Goal: Task Accomplishment & Management: Complete application form

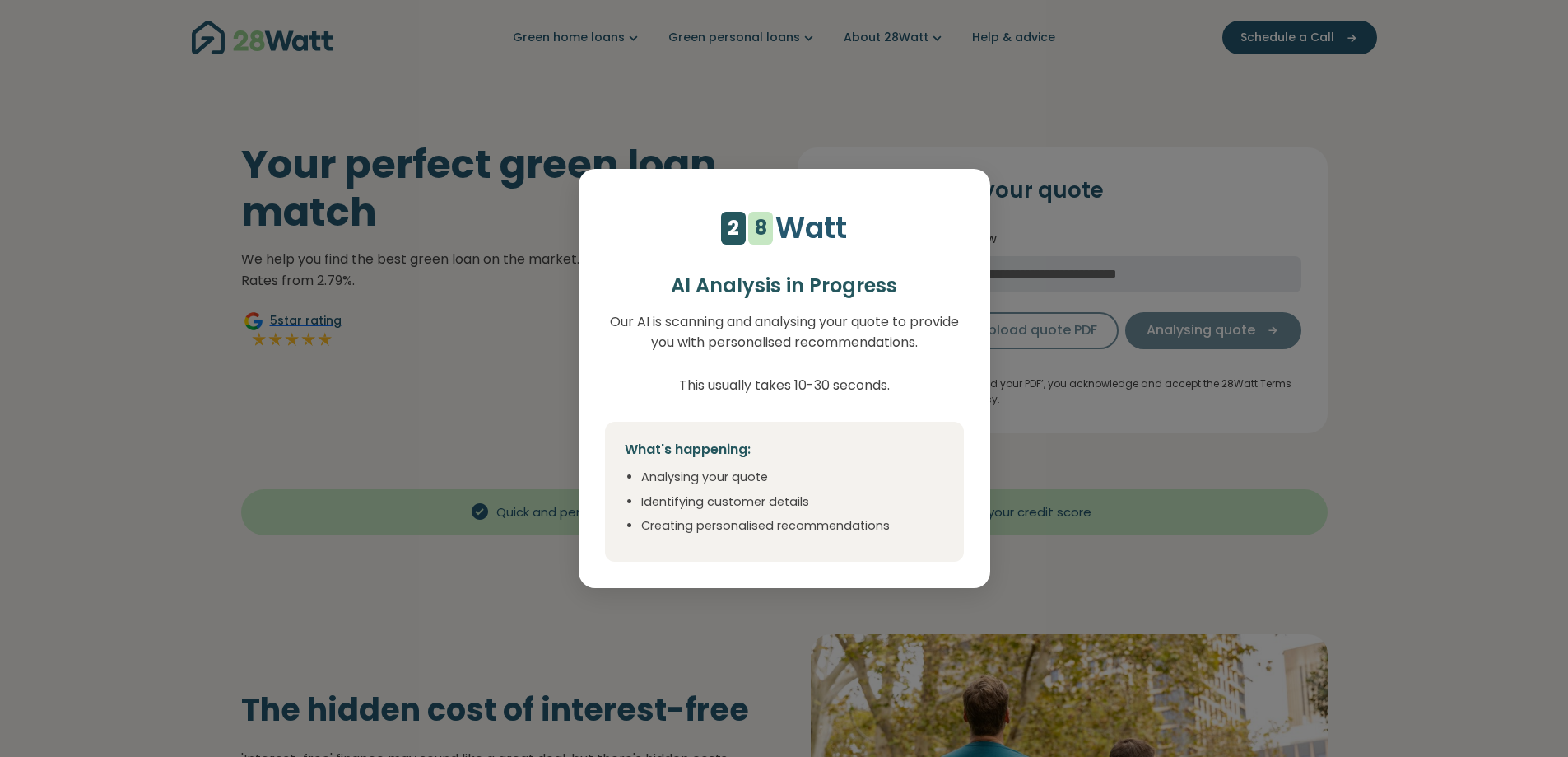
select select "***"
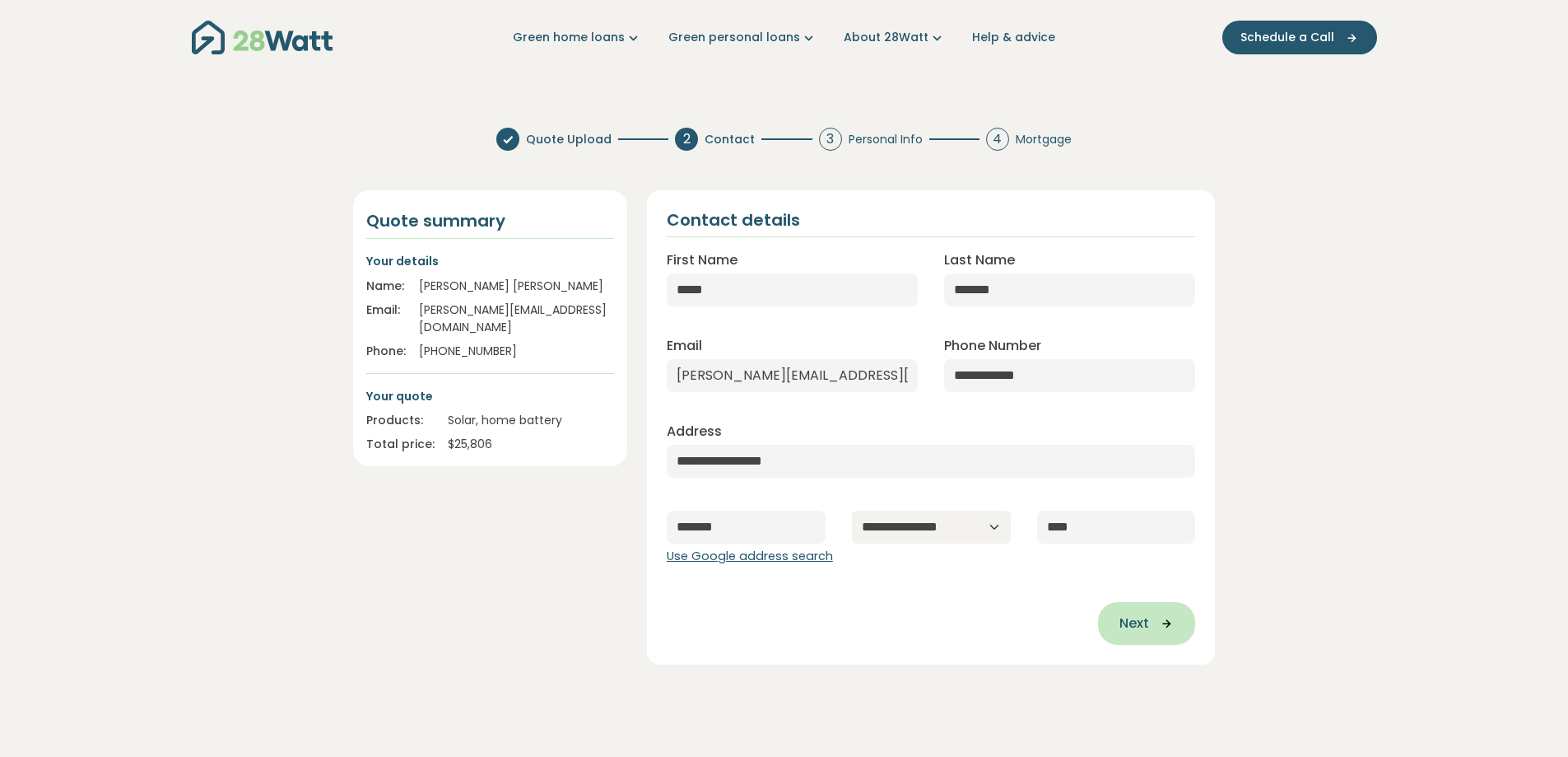
click at [1148, 629] on span "Next" at bounding box center [1134, 623] width 30 height 20
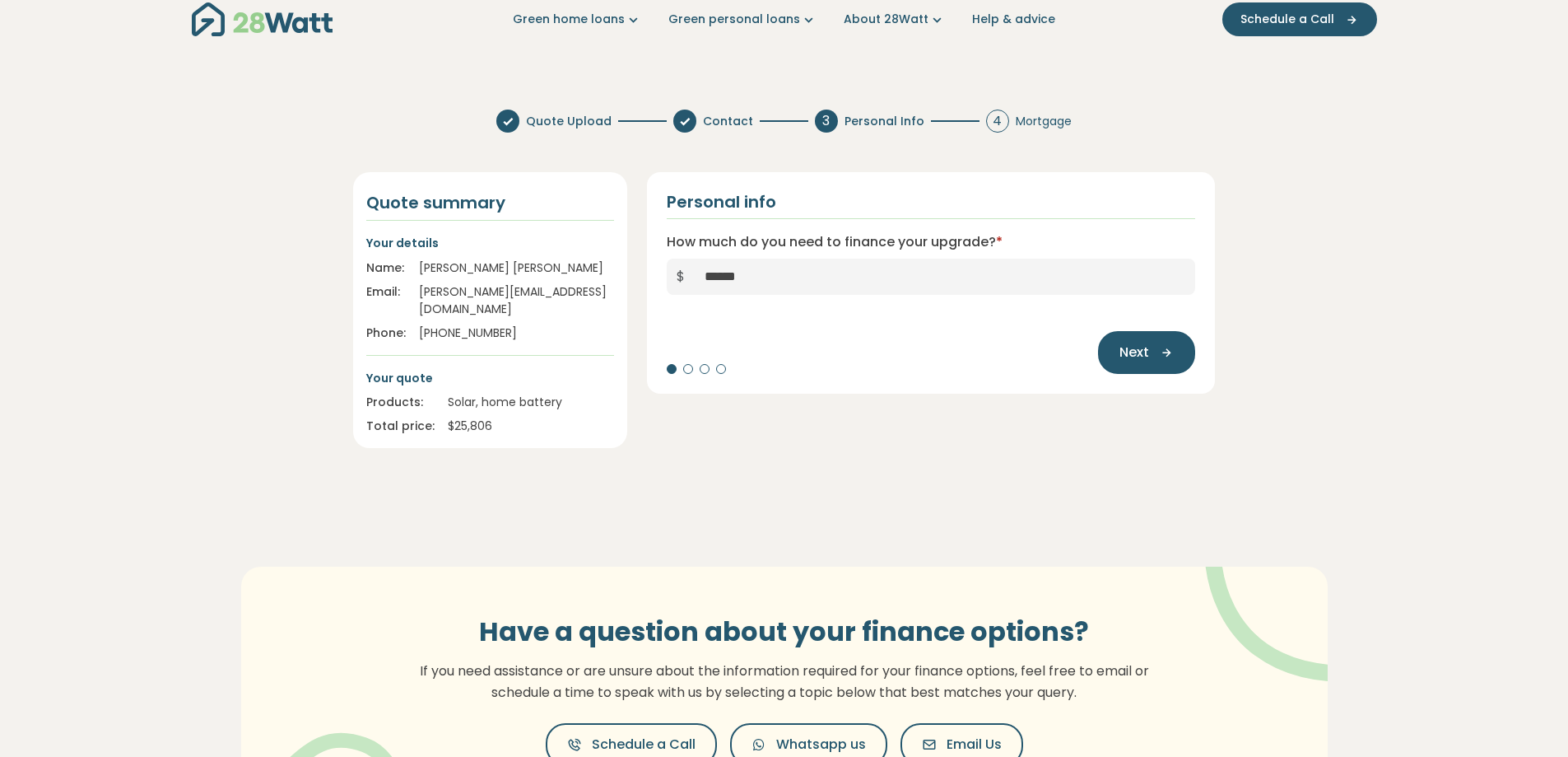
scroll to position [16, 0]
click at [688, 371] on div at bounding box center [688, 370] width 10 height 10
click at [1125, 358] on span "Next" at bounding box center [1134, 353] width 30 height 20
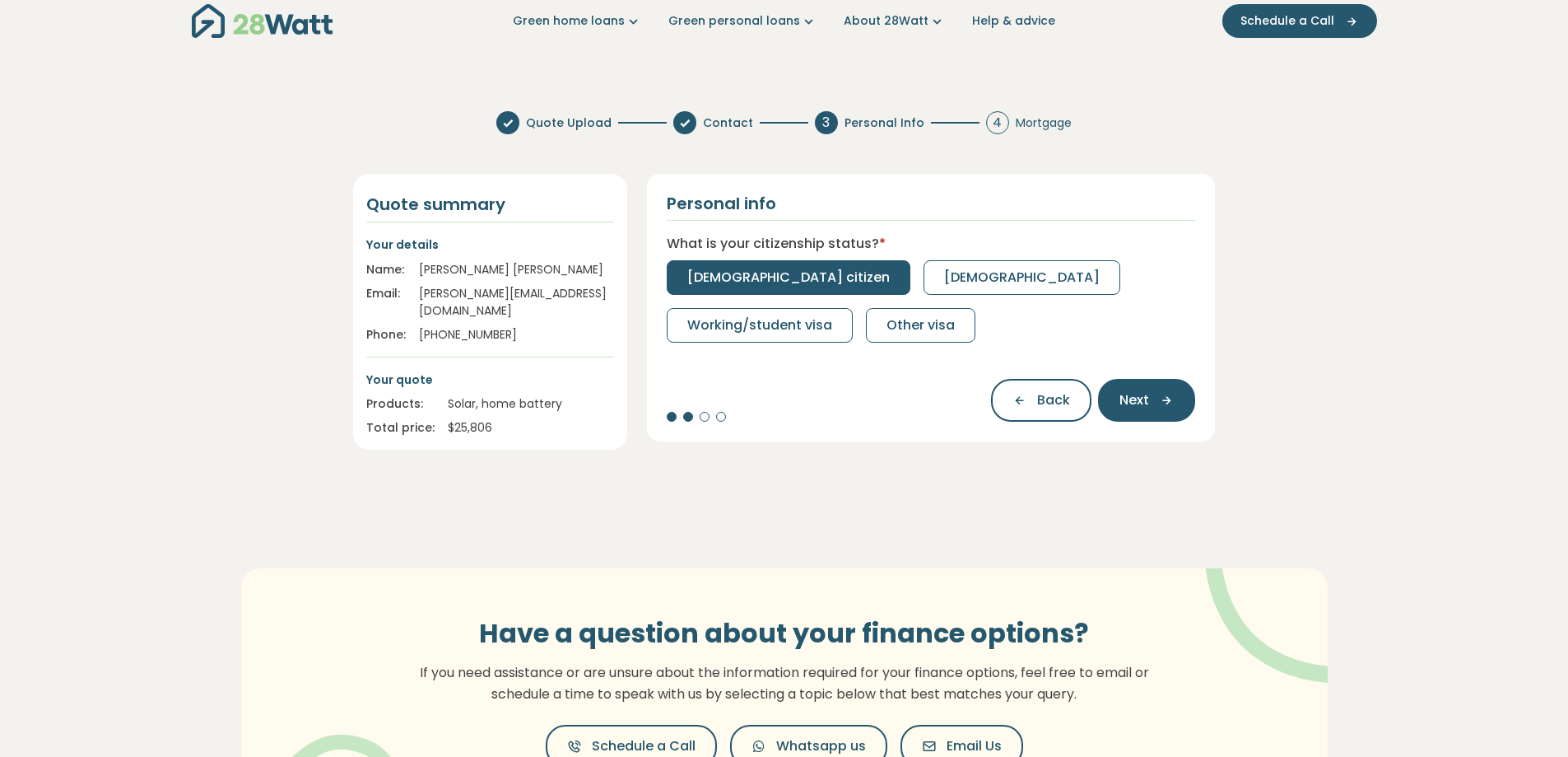
click at [792, 274] on span "[DEMOGRAPHIC_DATA] citizen" at bounding box center [788, 277] width 203 height 20
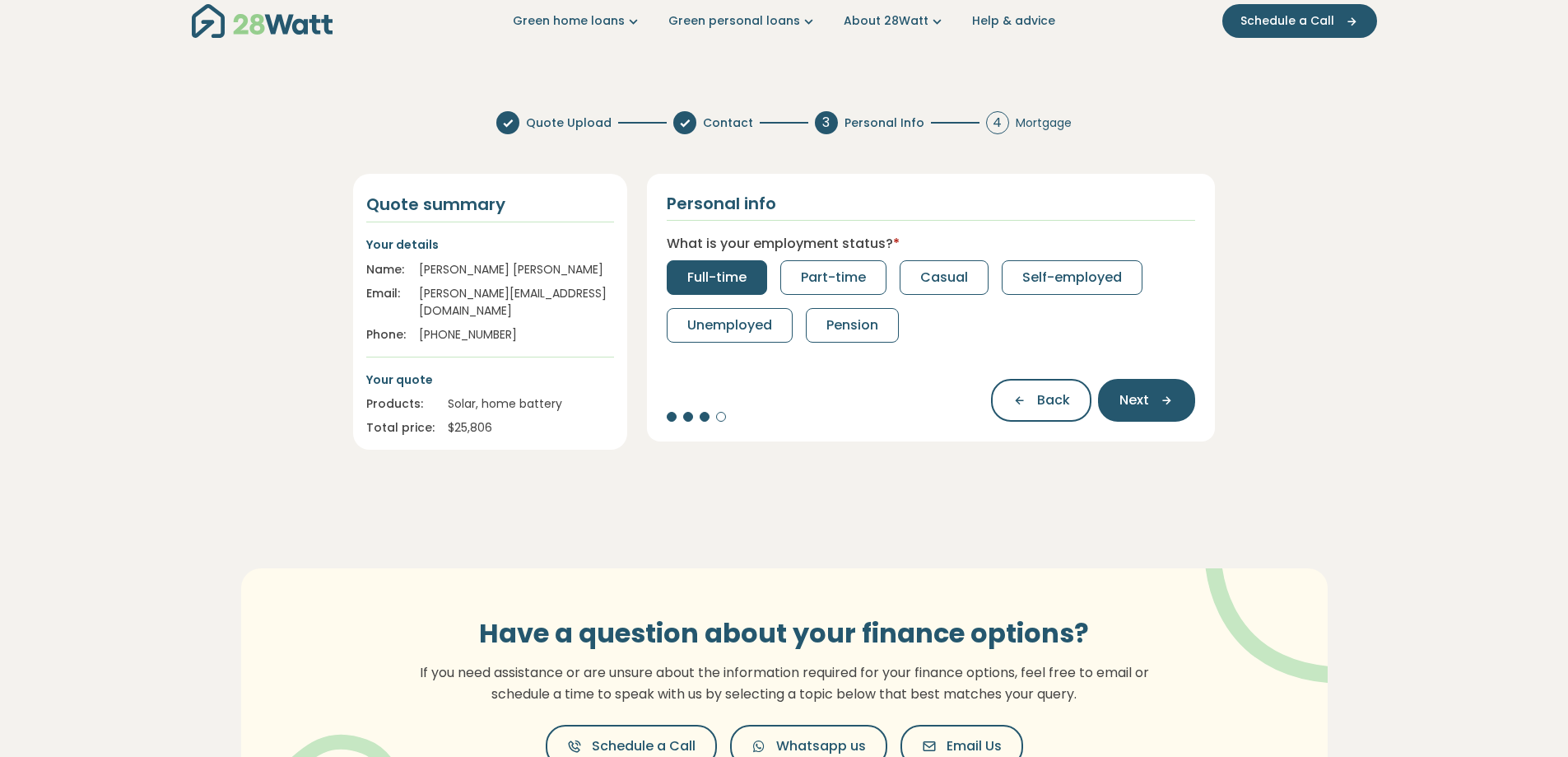
click at [699, 272] on span "Full-time" at bounding box center [716, 277] width 59 height 20
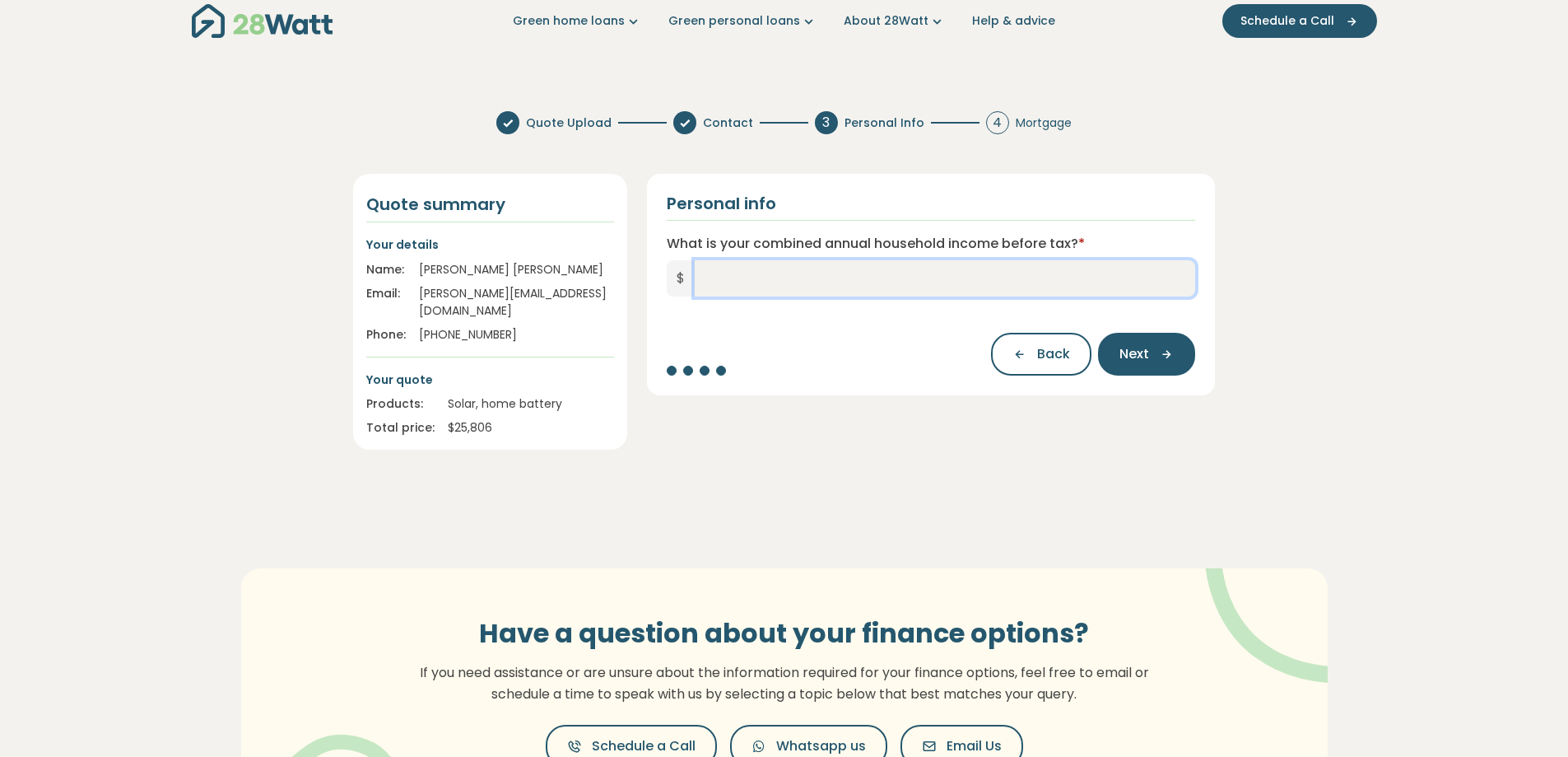
click at [839, 283] on input "What is your combined annual household income before tax? *" at bounding box center [945, 278] width 501 height 36
type input "*******"
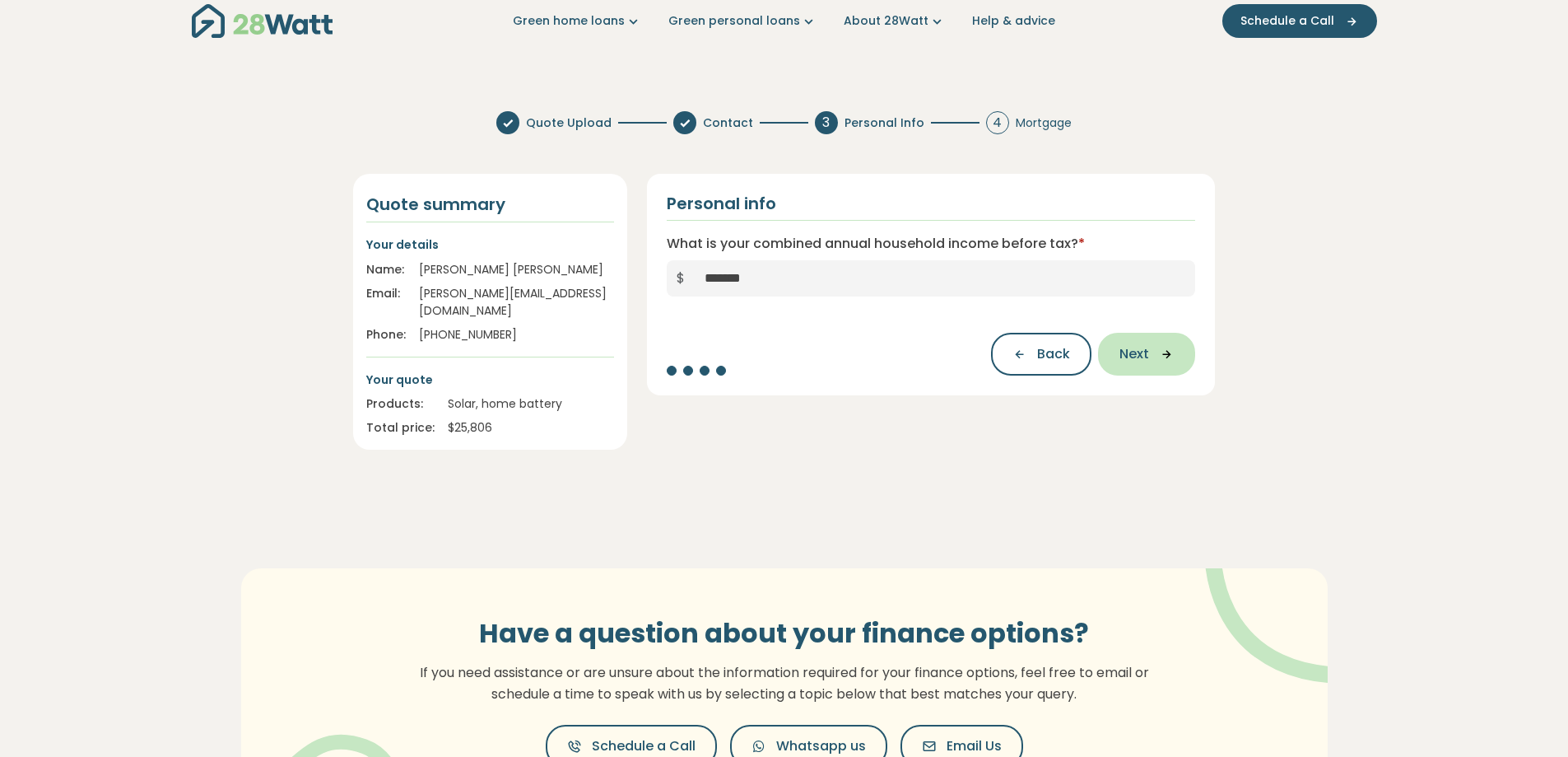
click at [1160, 346] on button "Next" at bounding box center [1147, 354] width 97 height 43
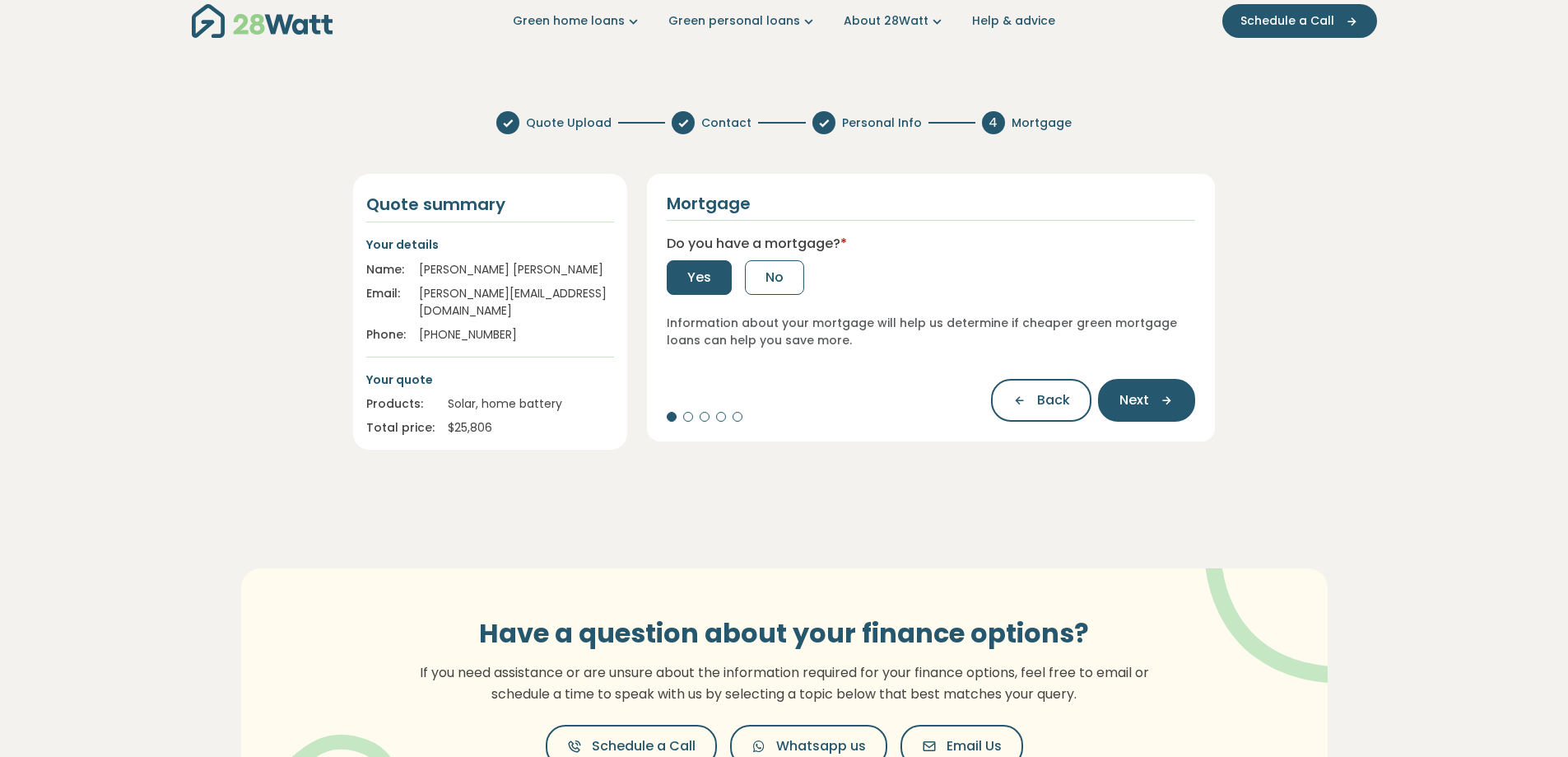
click at [701, 264] on button "Yes" at bounding box center [699, 277] width 65 height 34
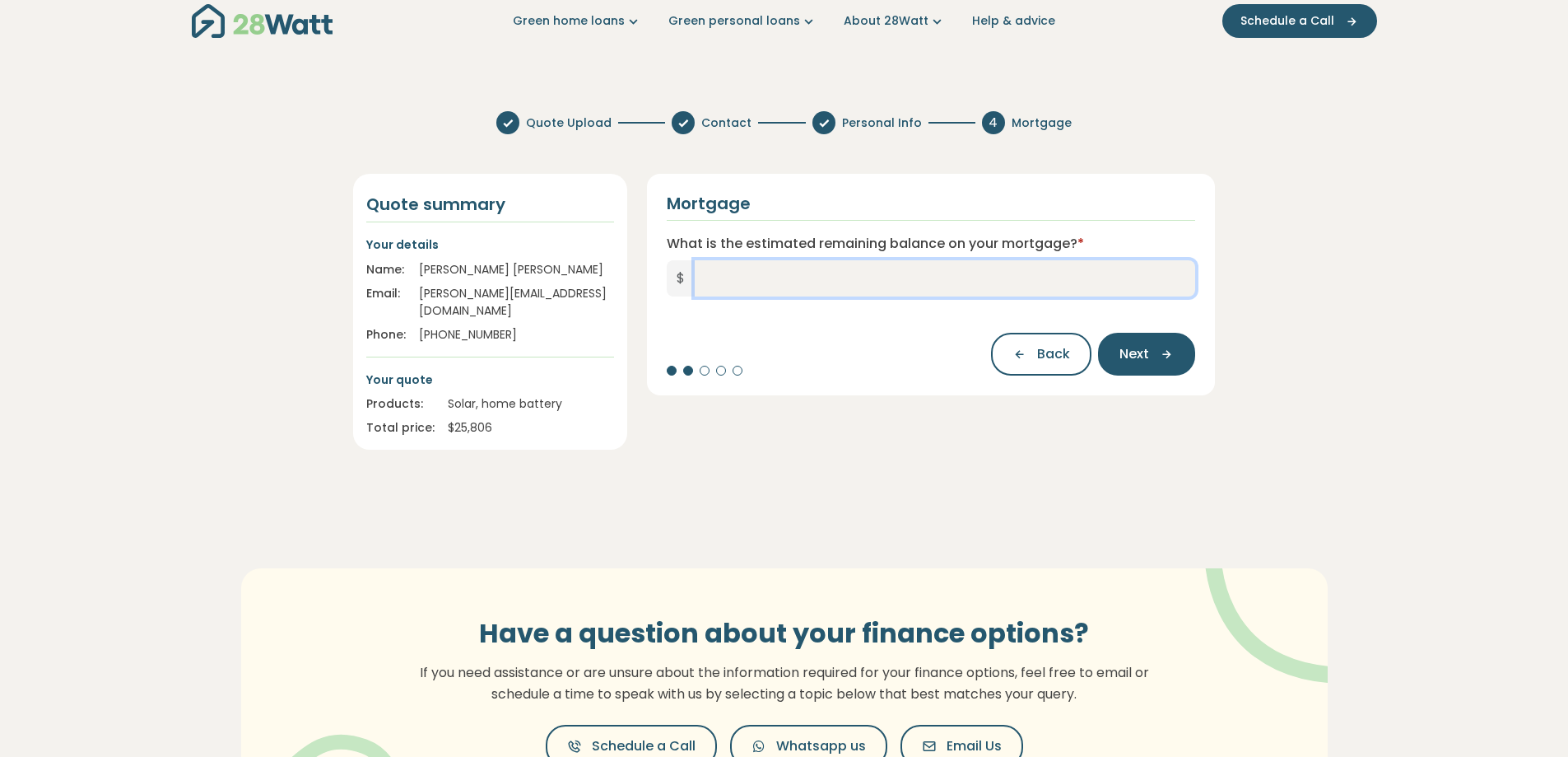
click at [710, 276] on input "What is the estimated remaining balance on your mortgage? *" at bounding box center [945, 278] width 501 height 36
type input "*******"
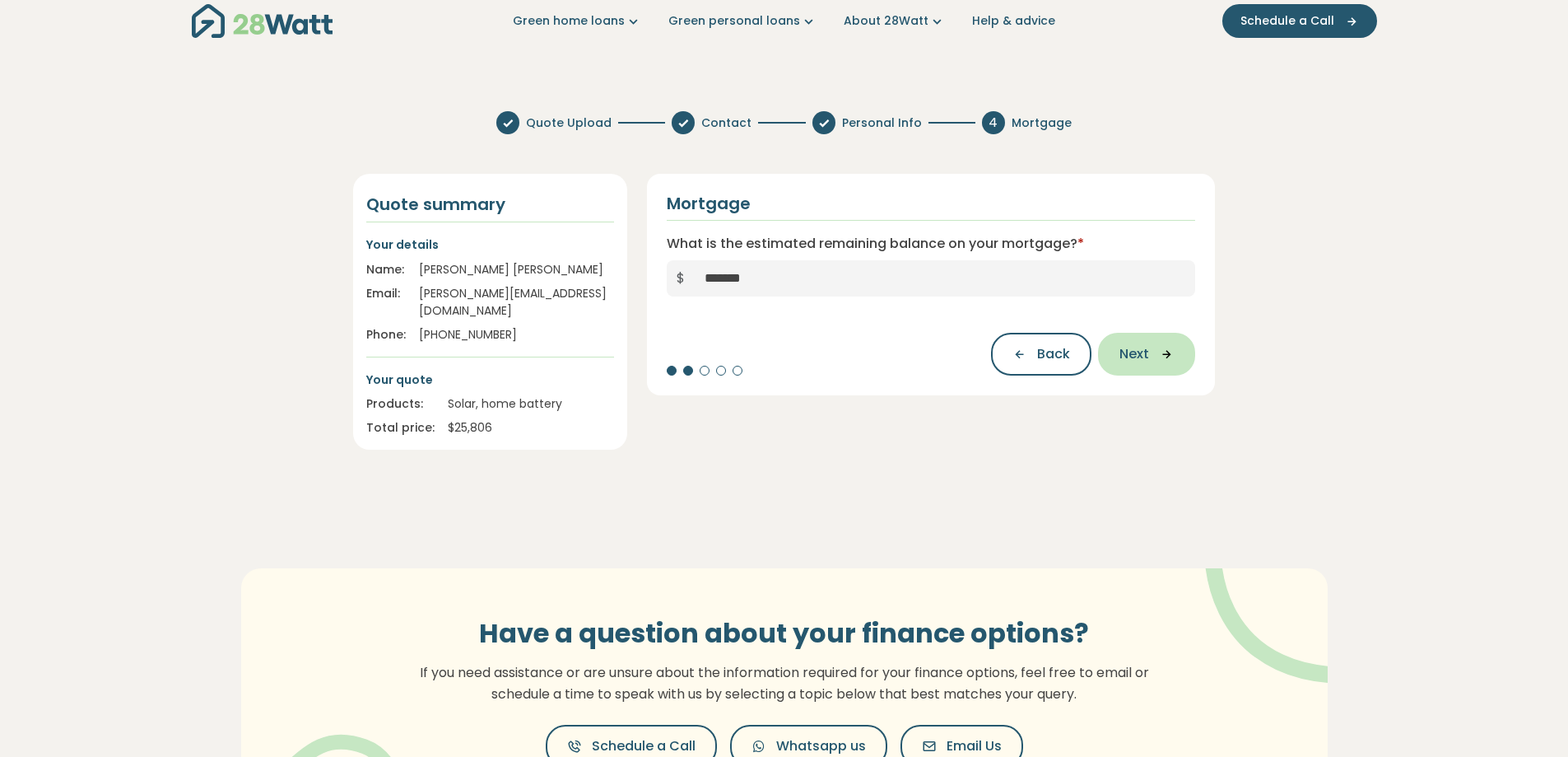
click at [1153, 338] on button "Next" at bounding box center [1147, 354] width 97 height 43
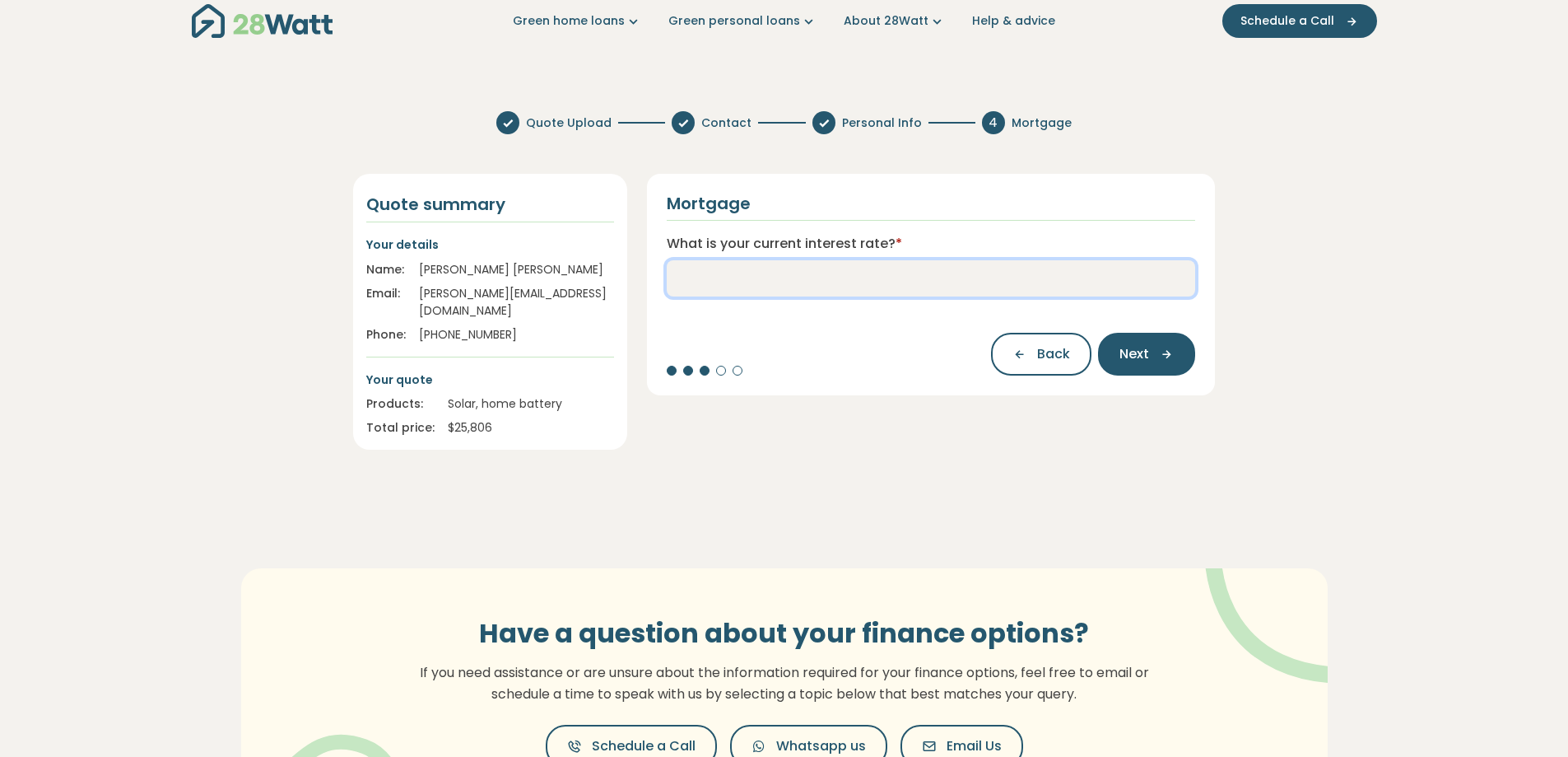
click at [981, 275] on input "What is your current interest rate? *" at bounding box center [931, 278] width 529 height 36
type input "****"
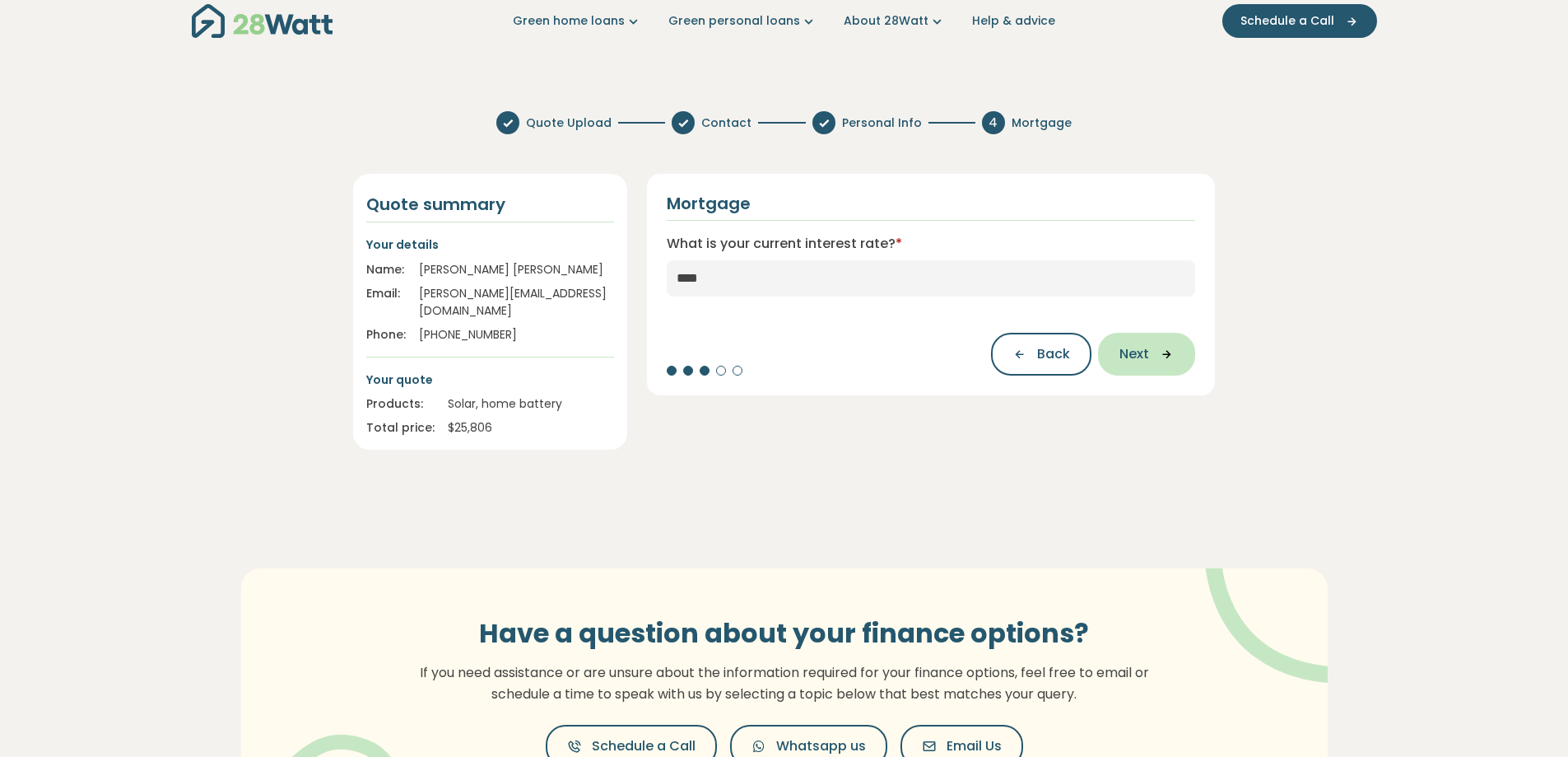
click at [1174, 346] on icon "button" at bounding box center [1161, 353] width 25 height 15
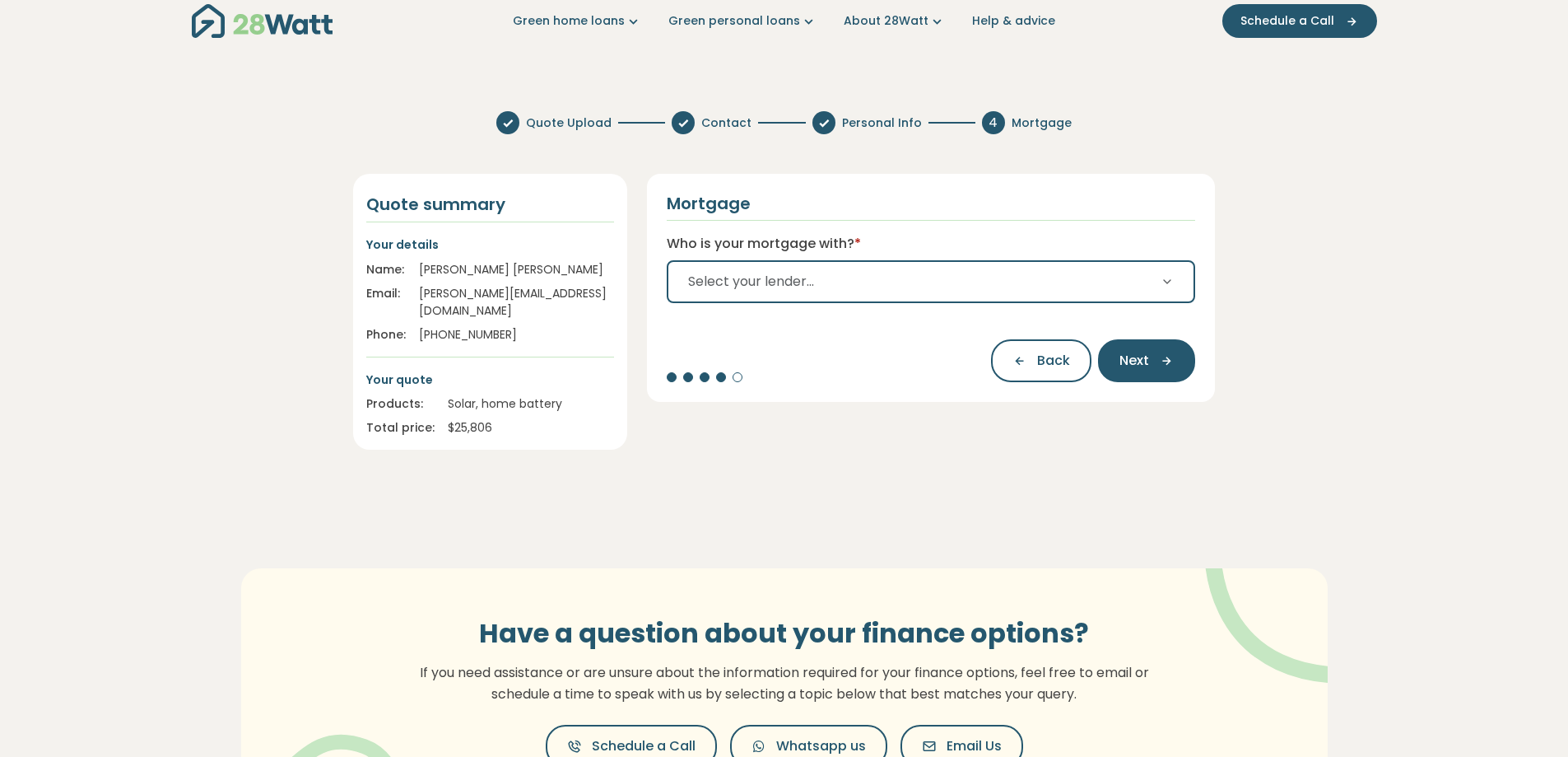
click at [1082, 287] on button "Select your lender..." at bounding box center [931, 281] width 529 height 43
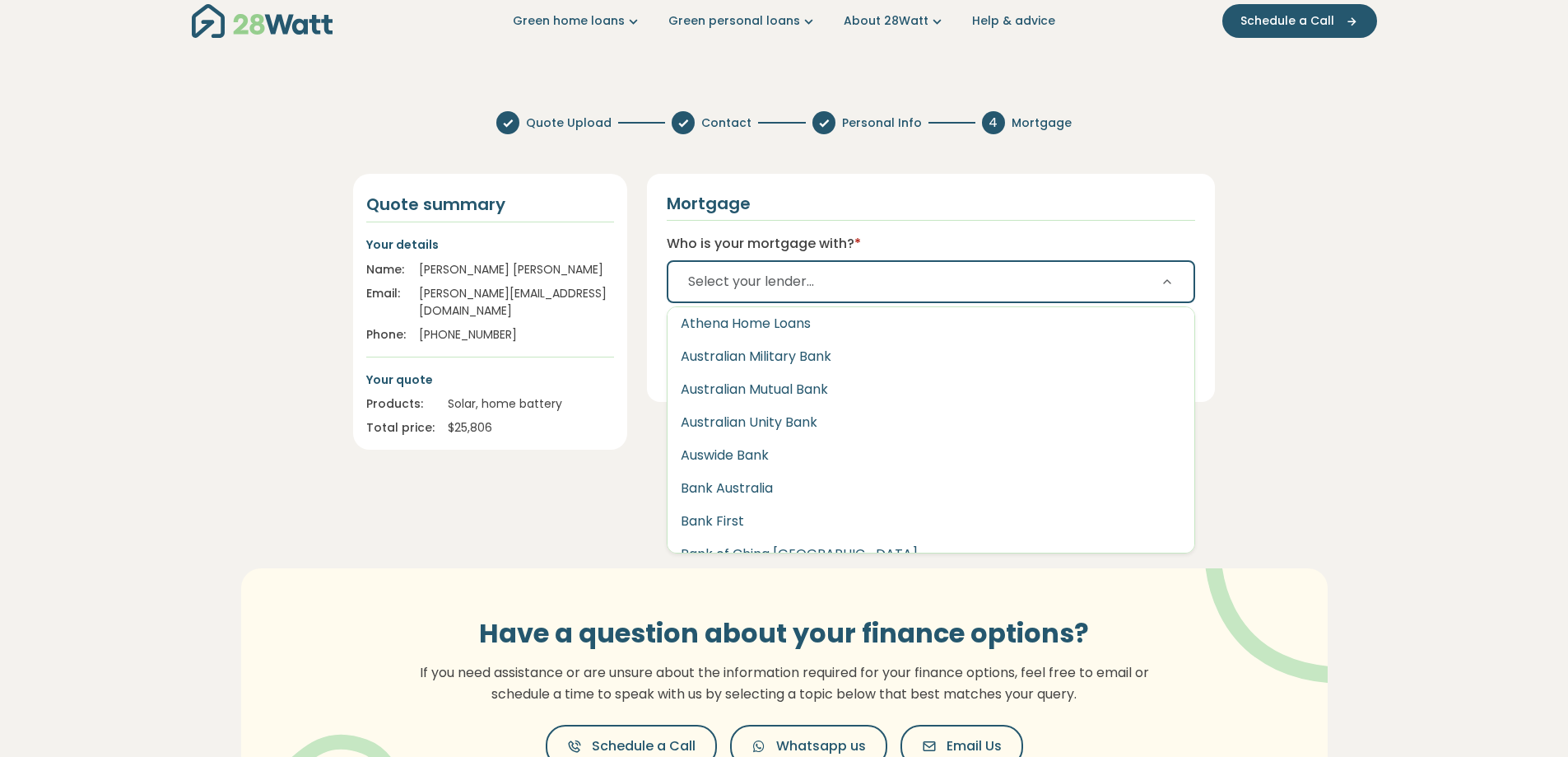
scroll to position [285, 0]
click at [929, 277] on button "Select your lender..." at bounding box center [931, 281] width 529 height 43
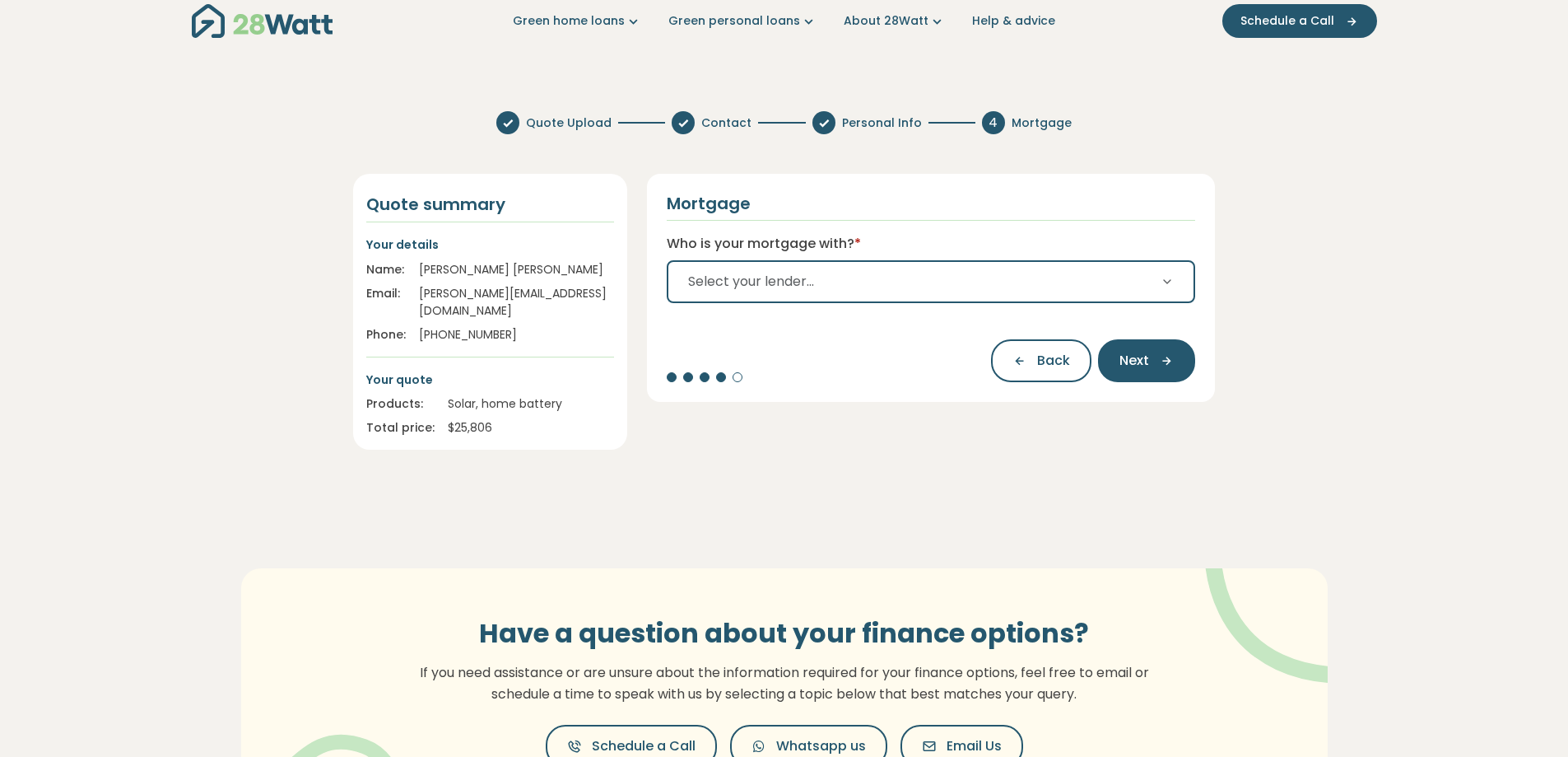
click at [929, 277] on button "Select your lender..." at bounding box center [931, 281] width 529 height 43
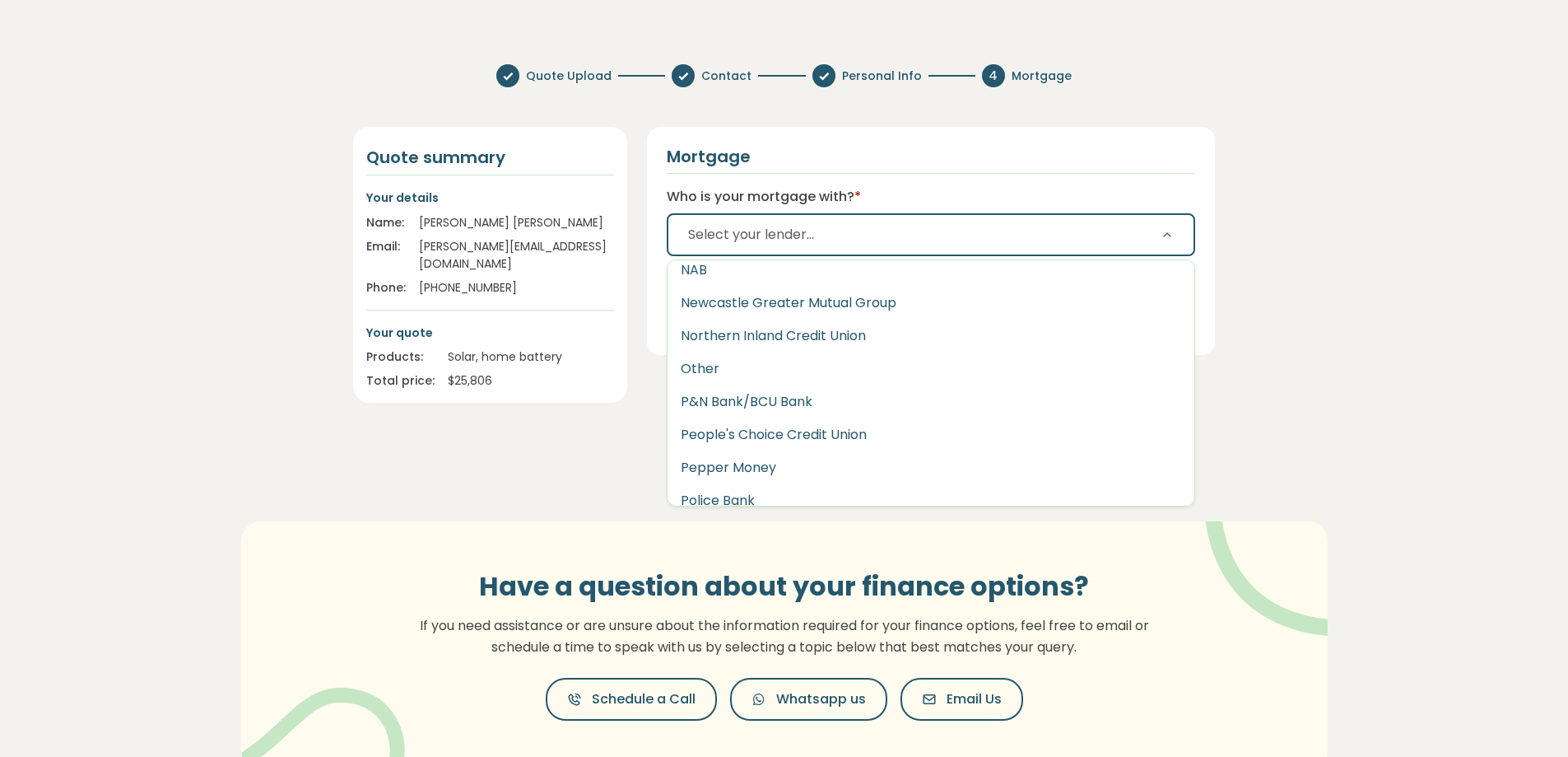
scroll to position [2001, 0]
click at [873, 373] on button "Other" at bounding box center [931, 371] width 528 height 33
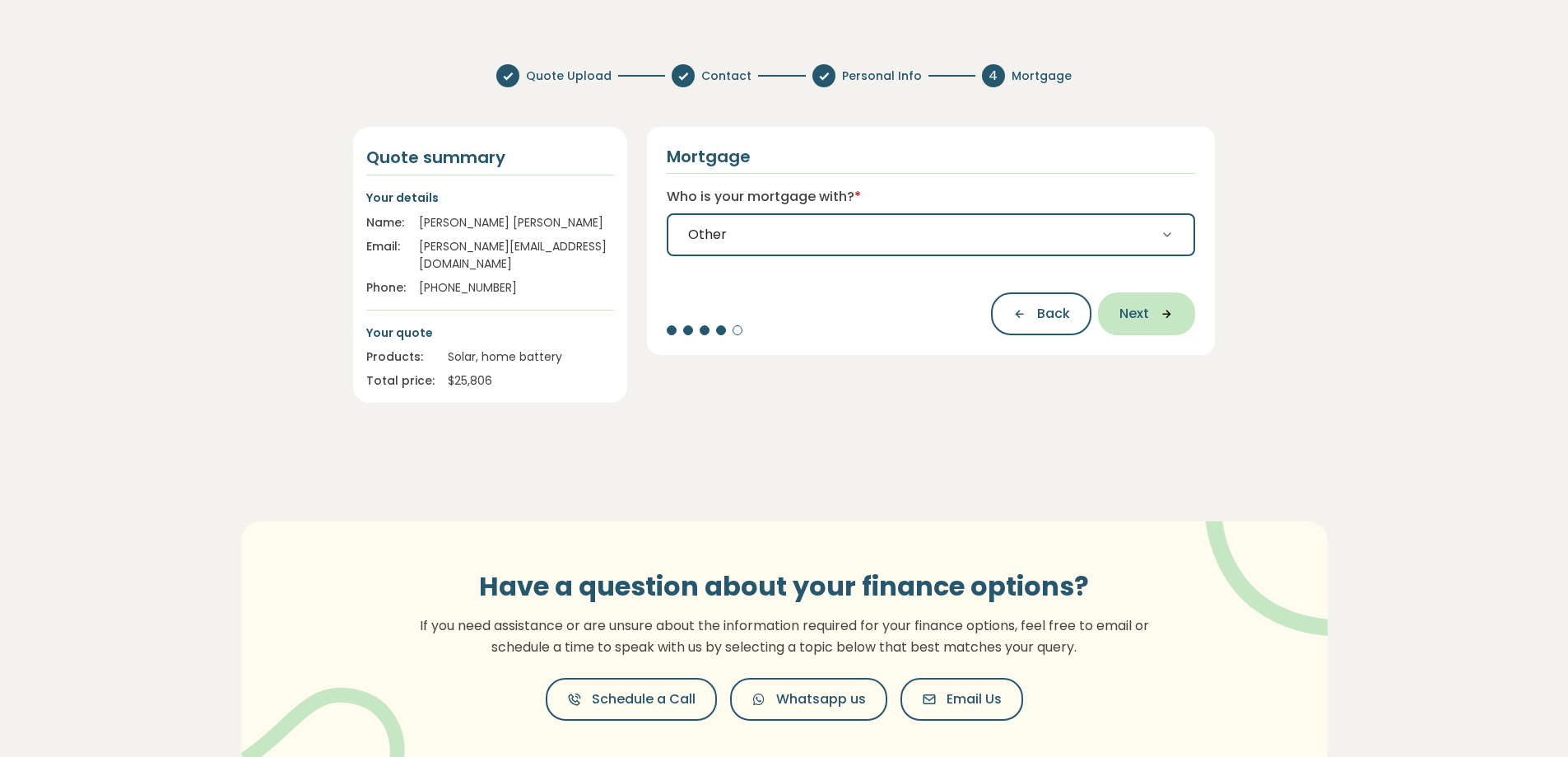
click at [1144, 316] on span "Next" at bounding box center [1134, 313] width 30 height 20
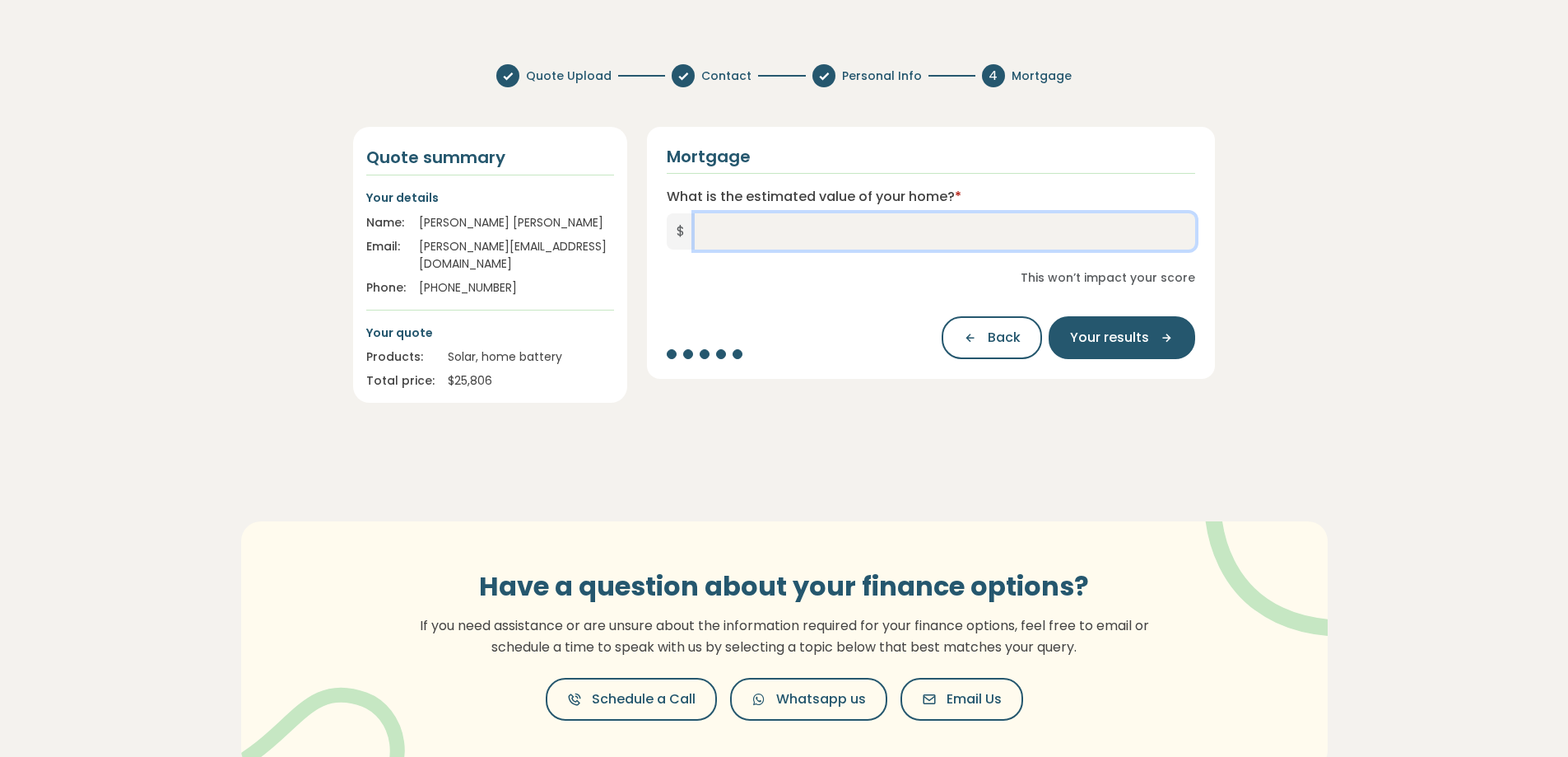
click at [935, 222] on input "What is the estimated value of your home? *" at bounding box center [945, 231] width 501 height 36
type input "*********"
click at [1100, 340] on span "Your results" at bounding box center [1109, 337] width 79 height 20
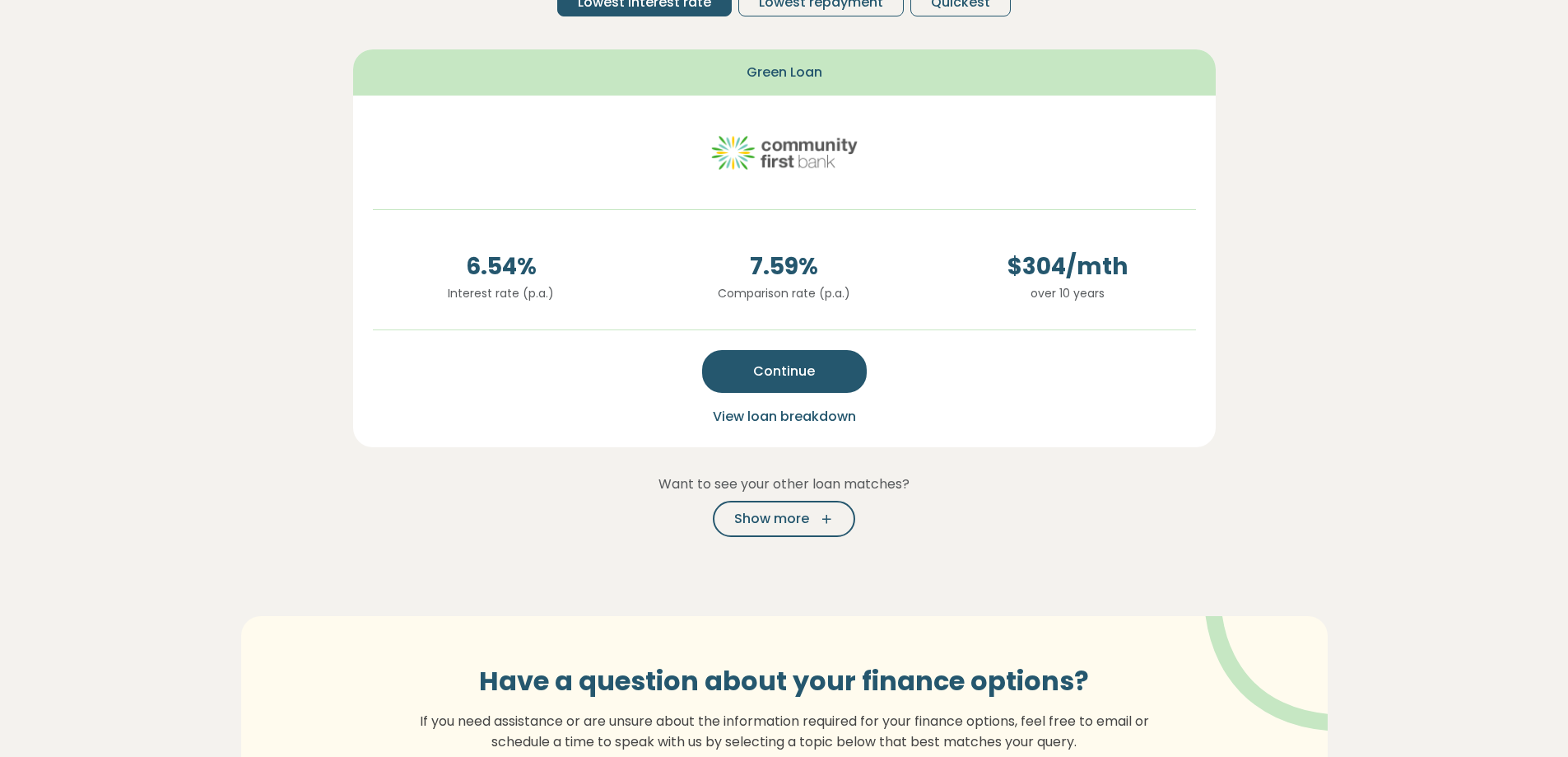
scroll to position [371, 0]
click at [809, 518] on icon "button" at bounding box center [821, 517] width 25 height 15
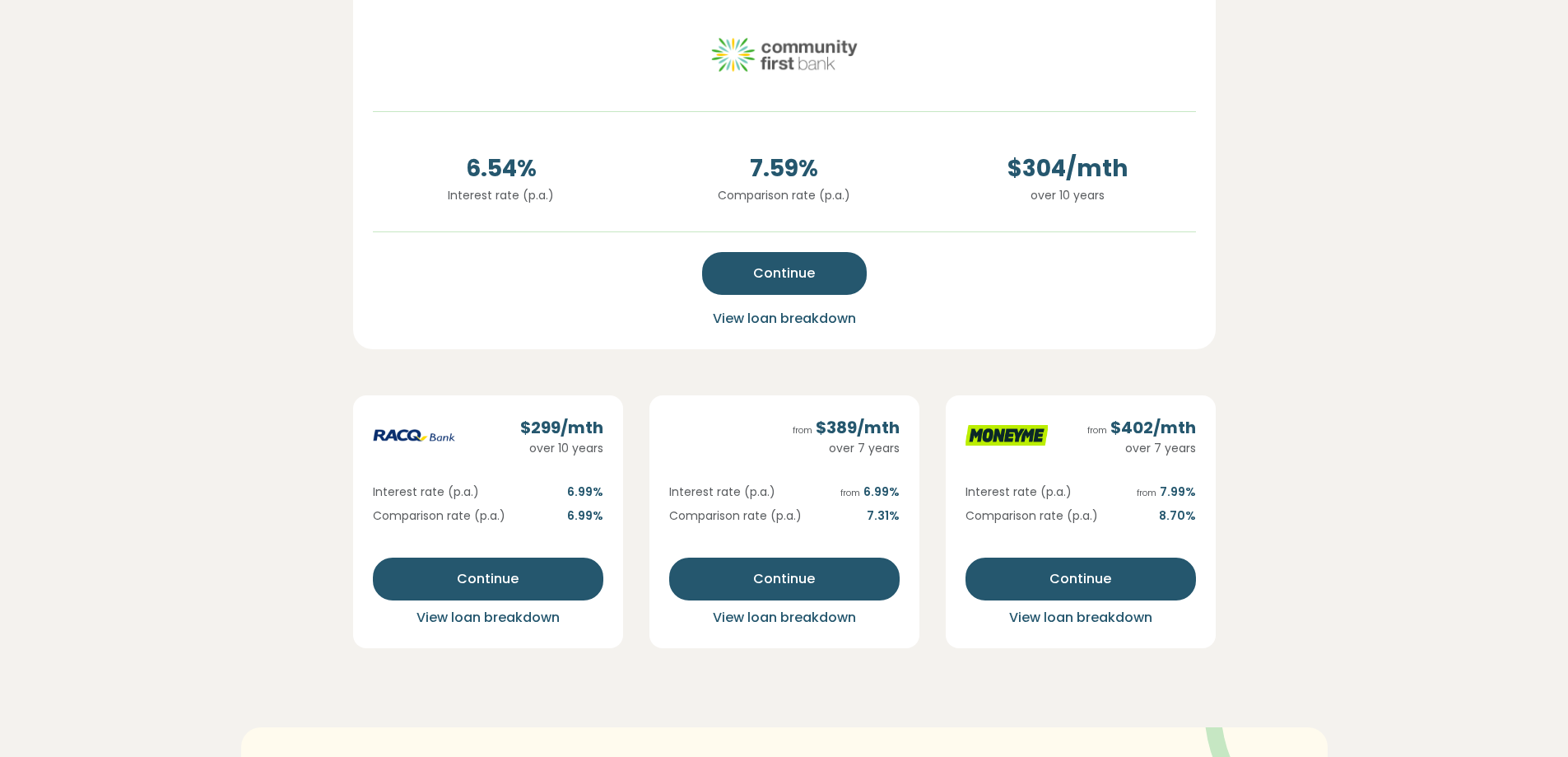
scroll to position [470, 0]
click at [1371, 375] on section "Here are your preliminary matches 5 star rating Loan amount: $ 25,806 Green loa…" at bounding box center [784, 322] width 1568 height 1434
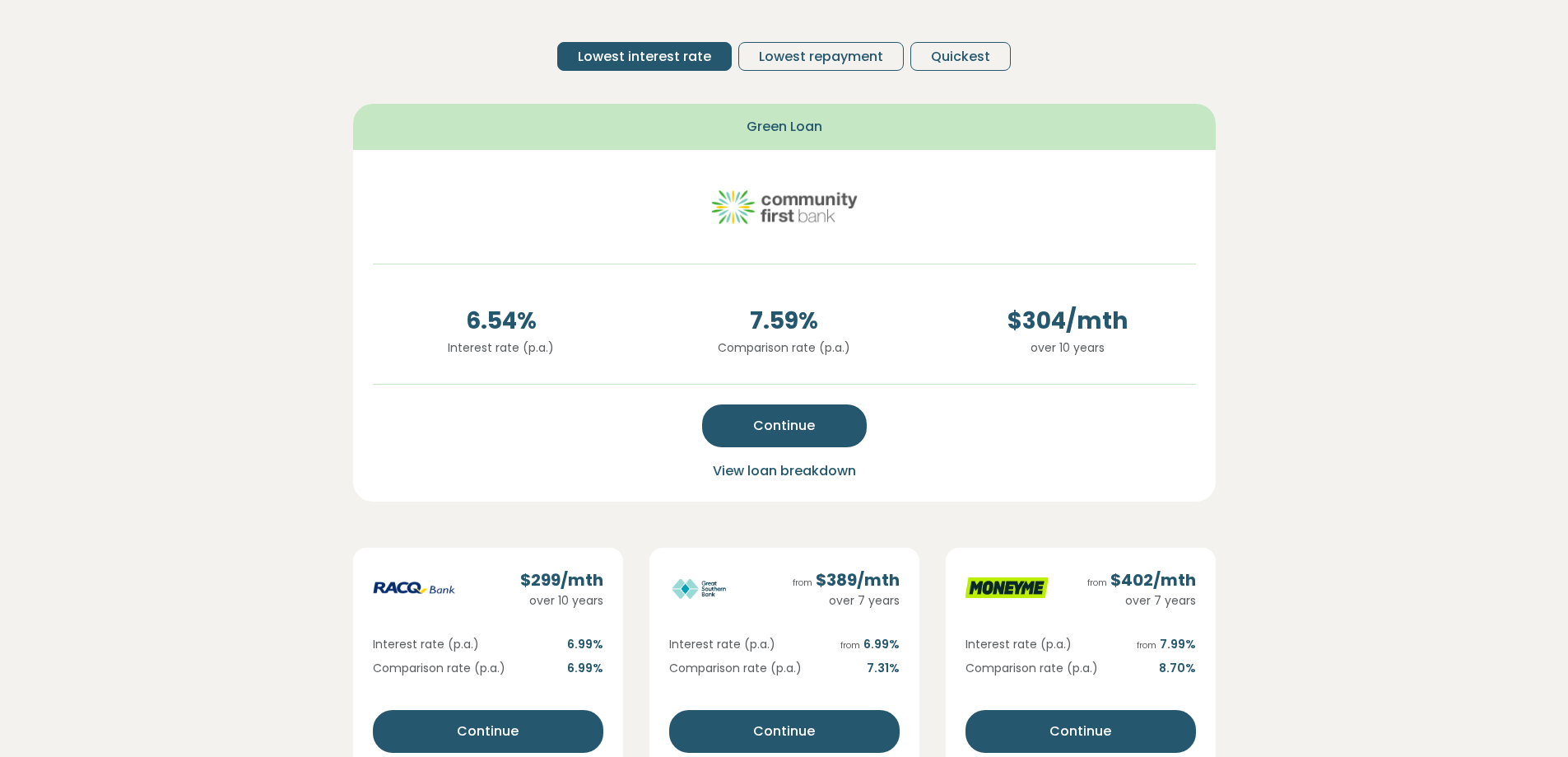
scroll to position [317, 0]
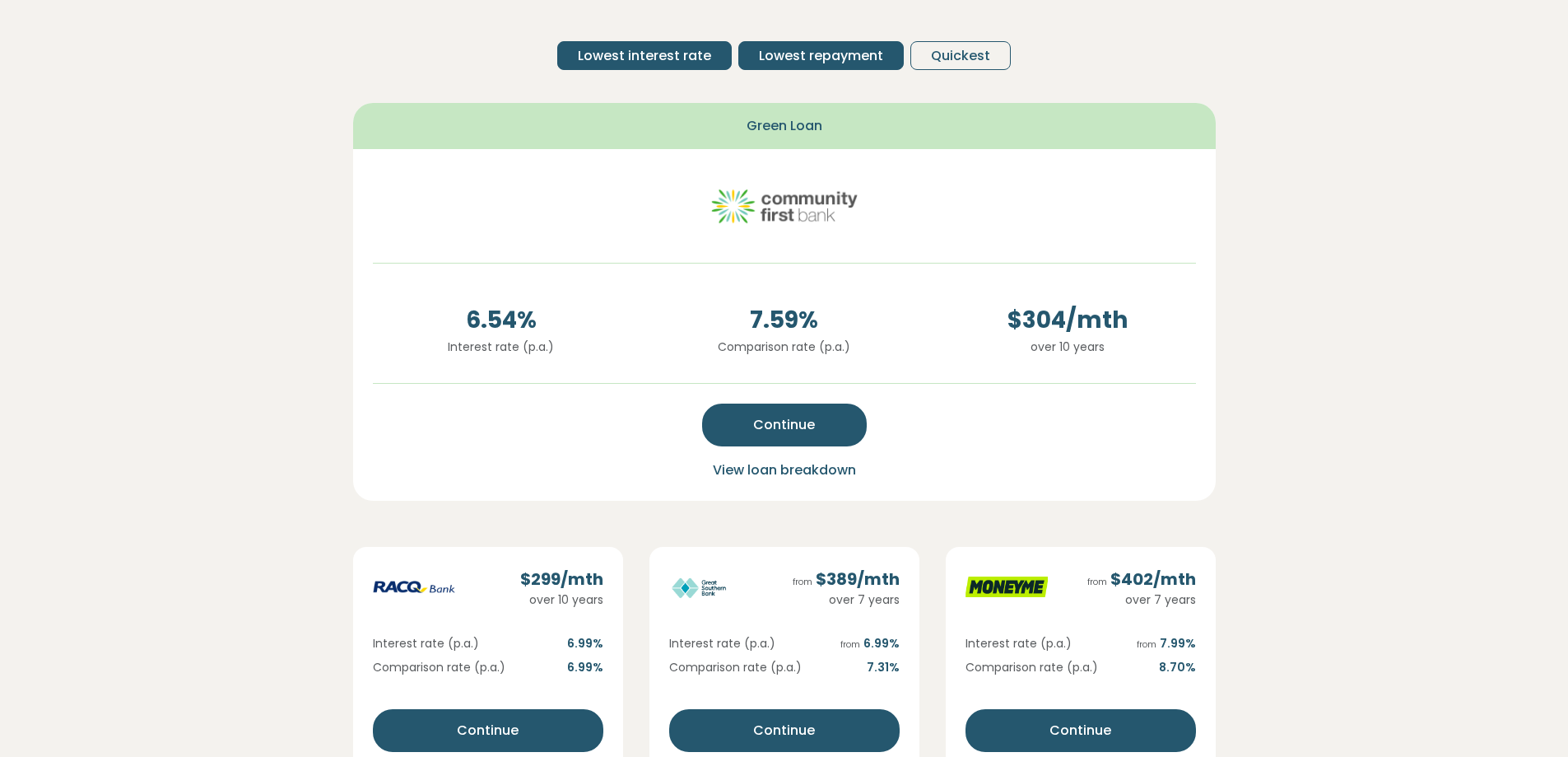
click at [823, 55] on span "Lowest repayment" at bounding box center [820, 56] width 124 height 20
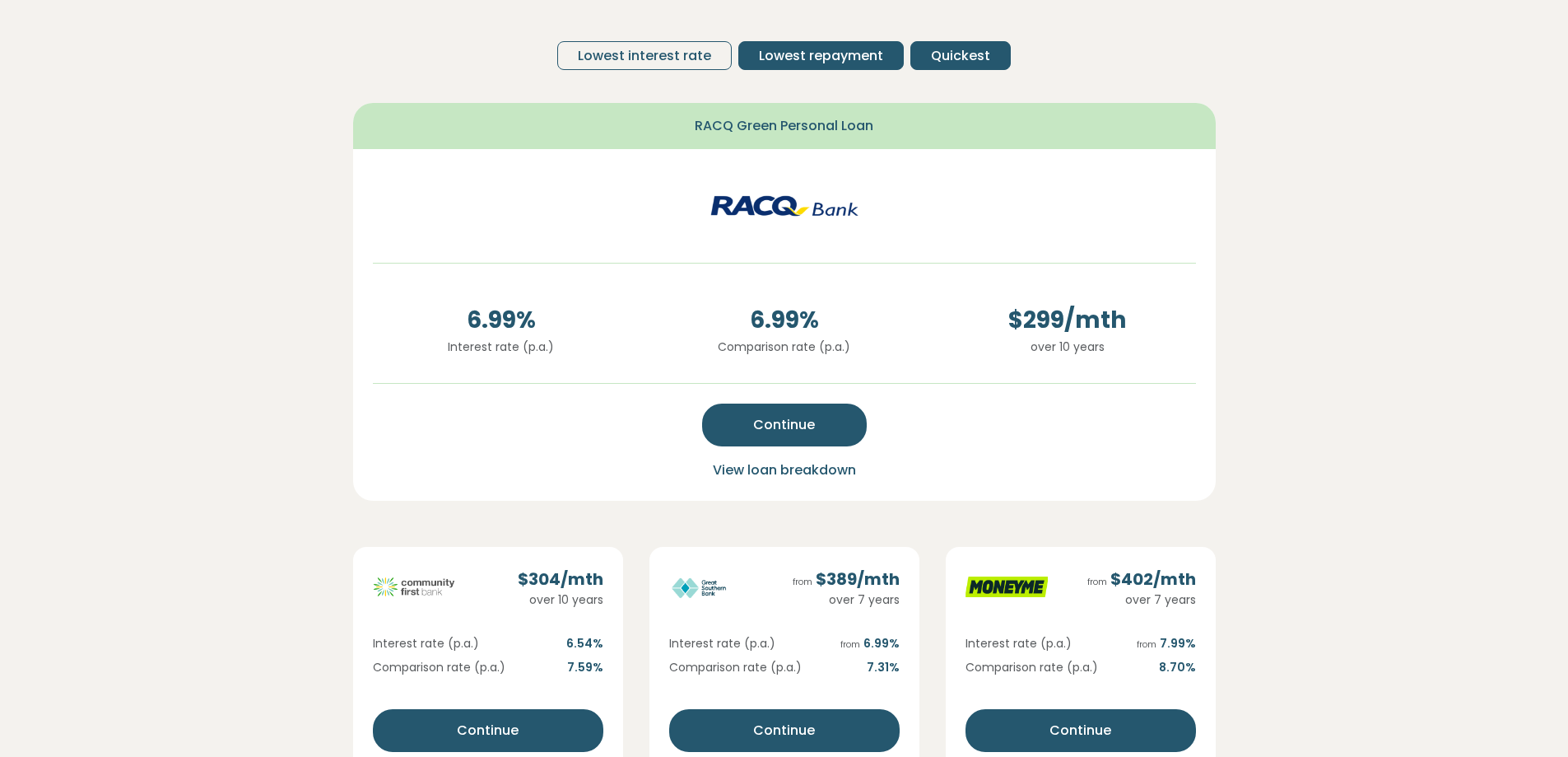
click at [956, 64] on span "Quickest" at bounding box center [960, 56] width 59 height 20
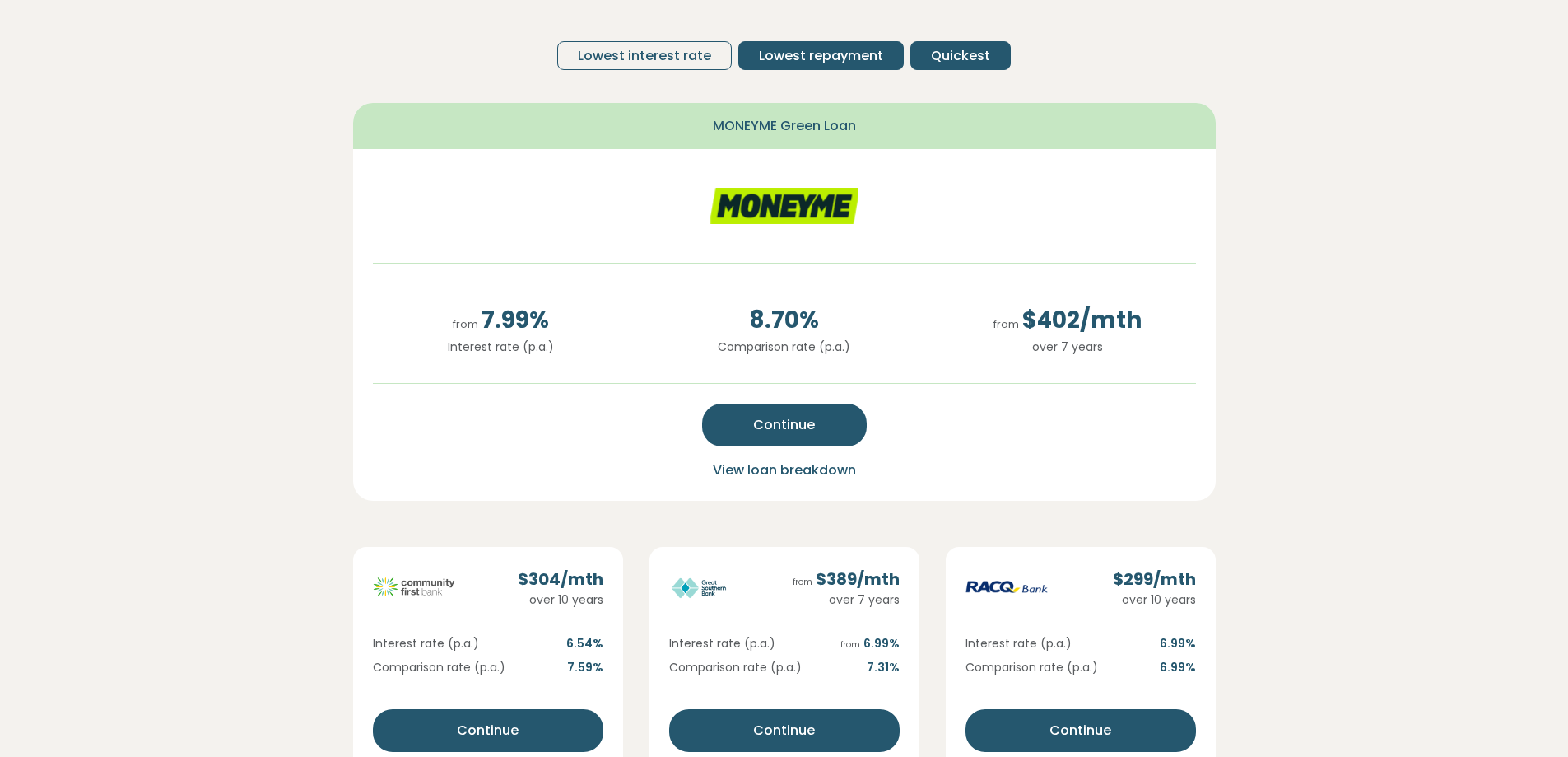
click at [793, 55] on span "Lowest repayment" at bounding box center [820, 56] width 124 height 20
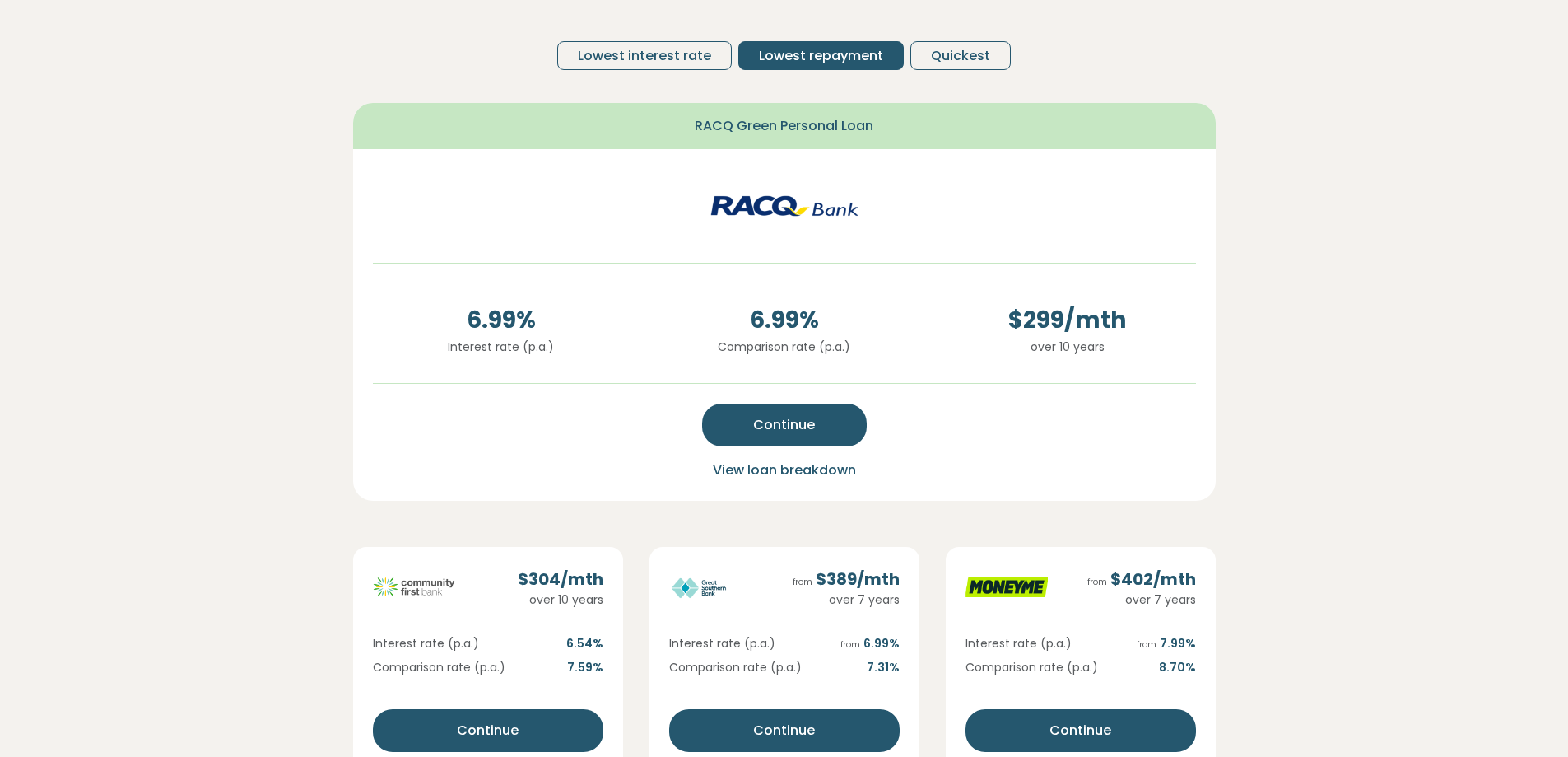
click at [951, 55] on span "Quickest" at bounding box center [960, 56] width 59 height 20
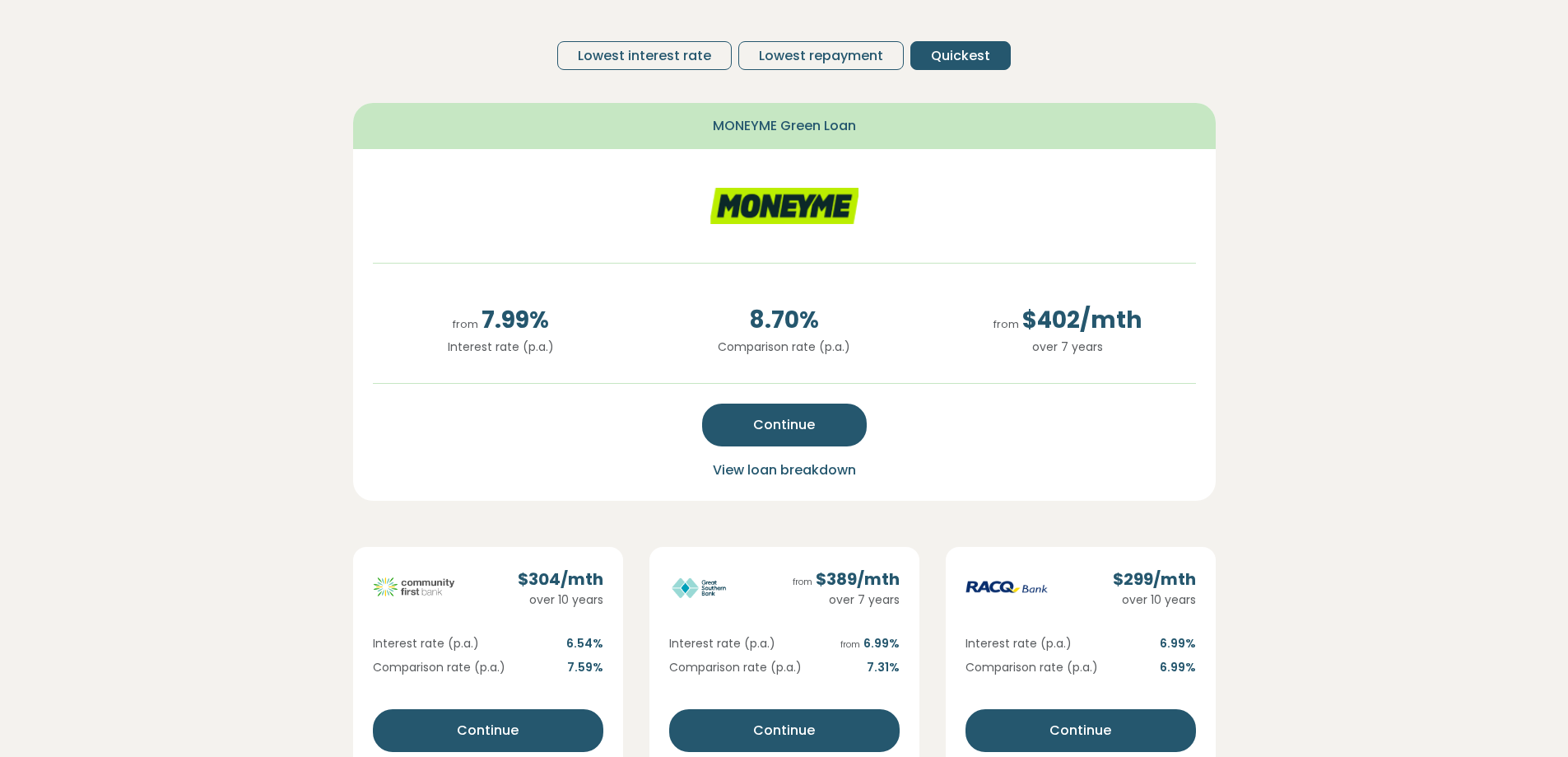
click at [781, 470] on span "View loan breakdown" at bounding box center [784, 470] width 143 height 19
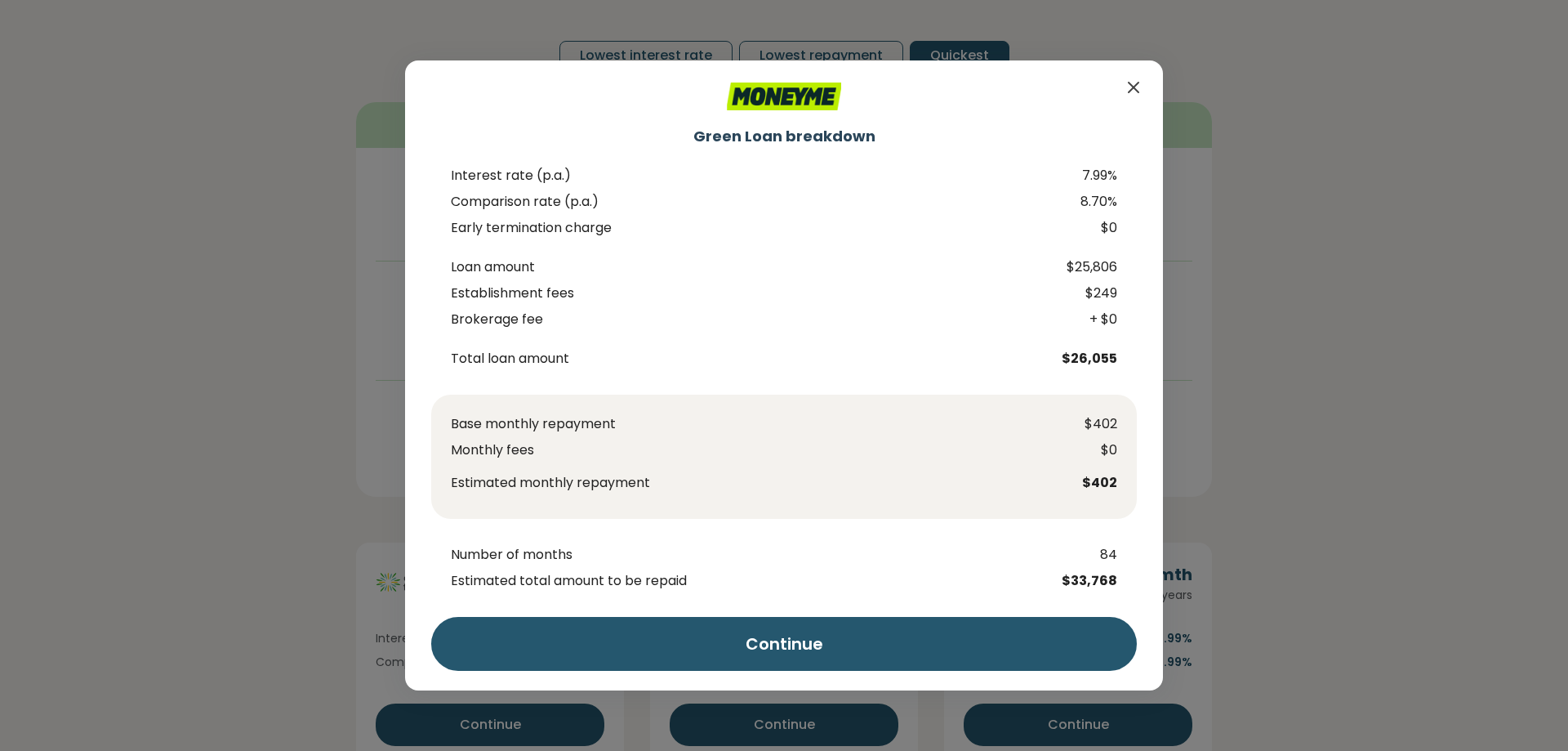
click at [1136, 83] on icon "Close" at bounding box center [1133, 87] width 20 height 20
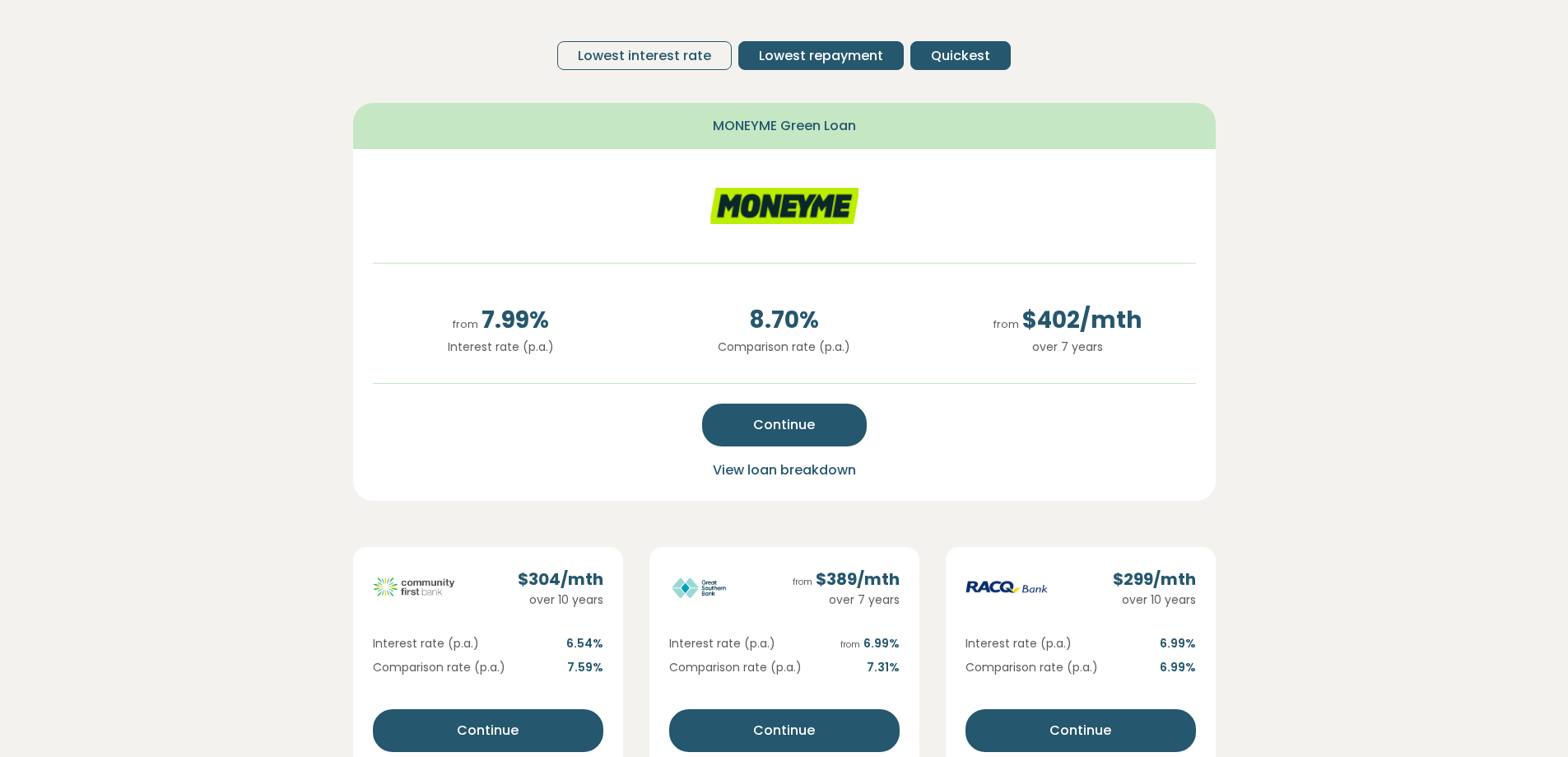
click at [799, 50] on span "Lowest repayment" at bounding box center [820, 56] width 124 height 20
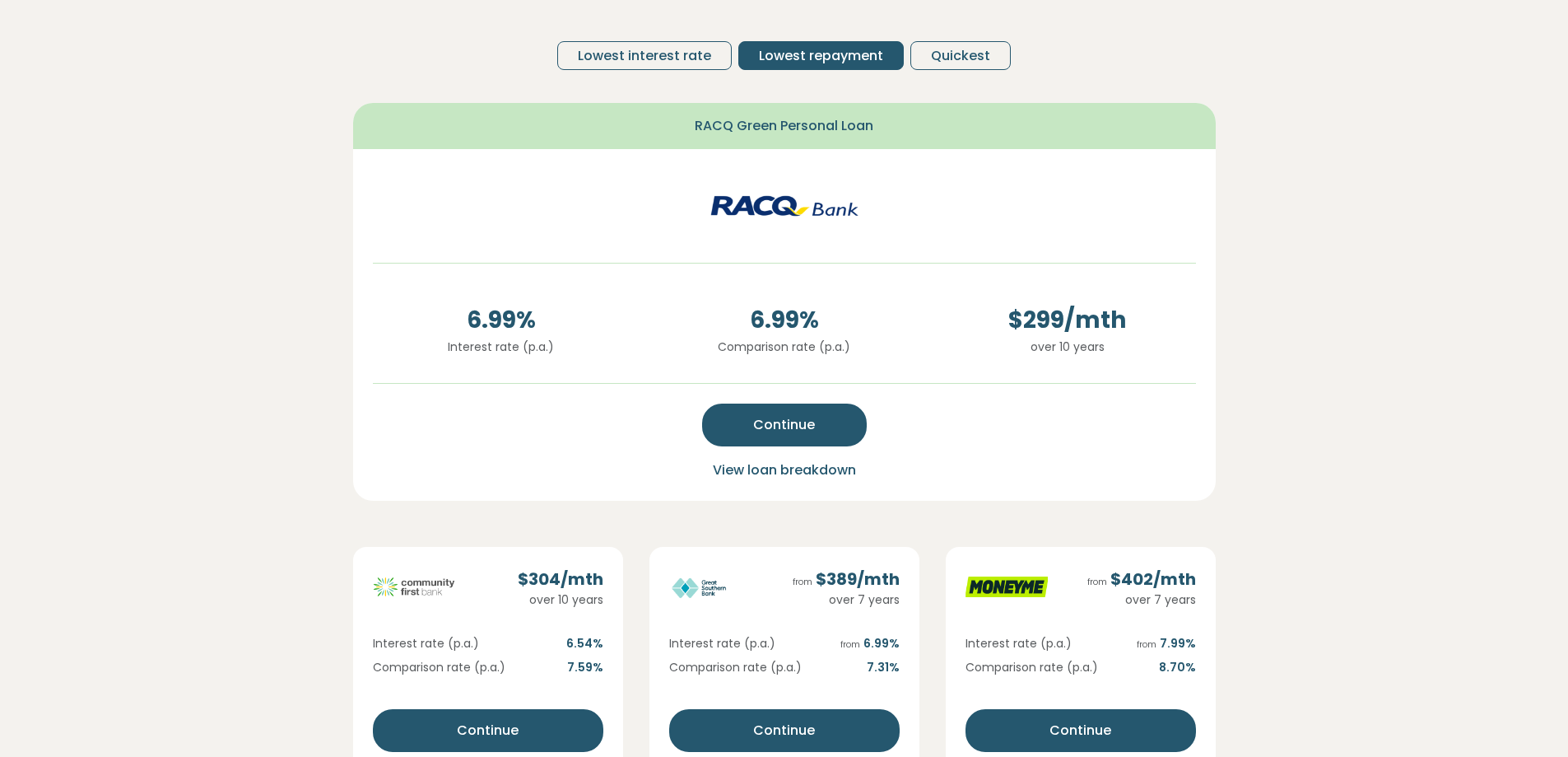
click at [722, 475] on span "View loan breakdown" at bounding box center [784, 470] width 143 height 19
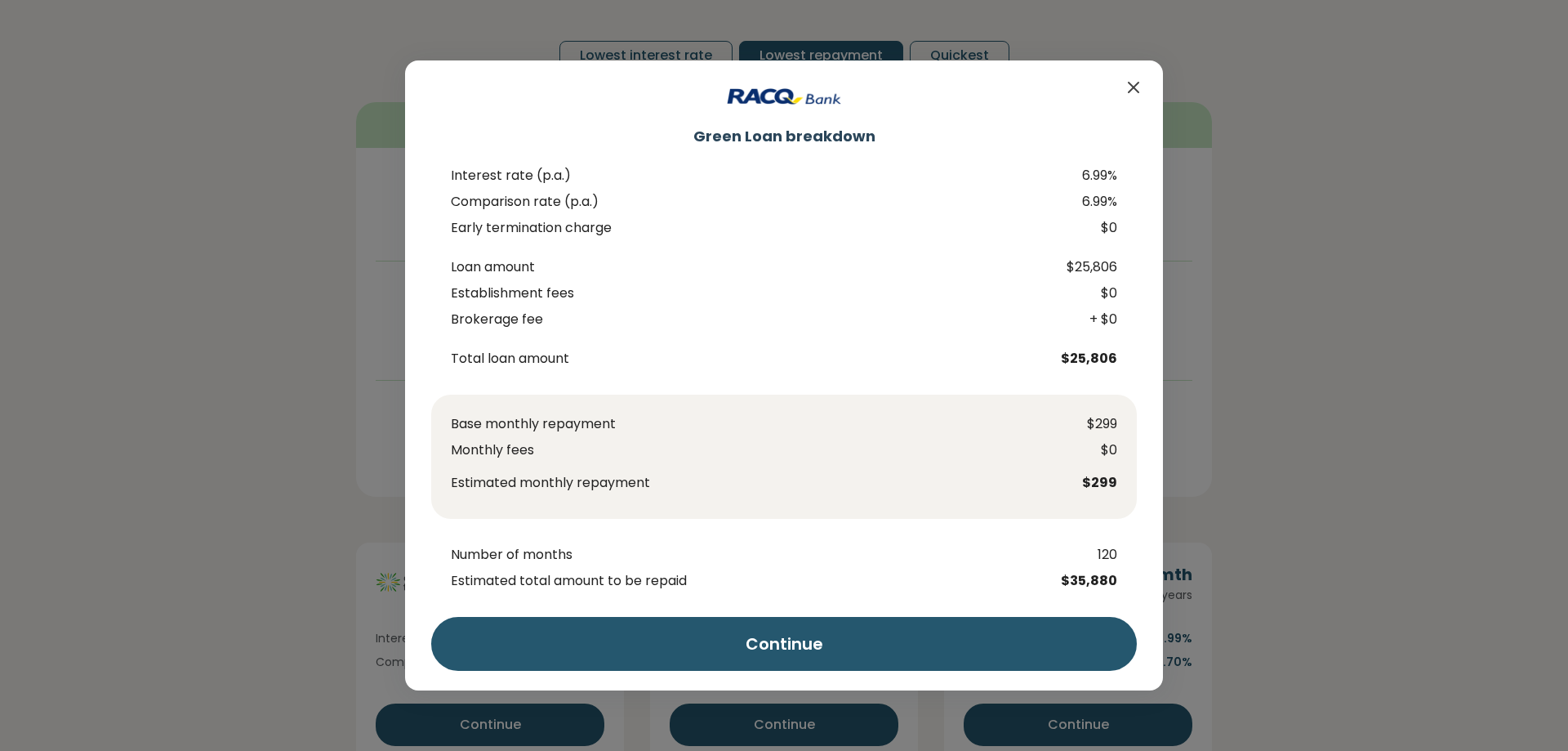
click at [1133, 88] on icon "Close" at bounding box center [1134, 87] width 10 height 10
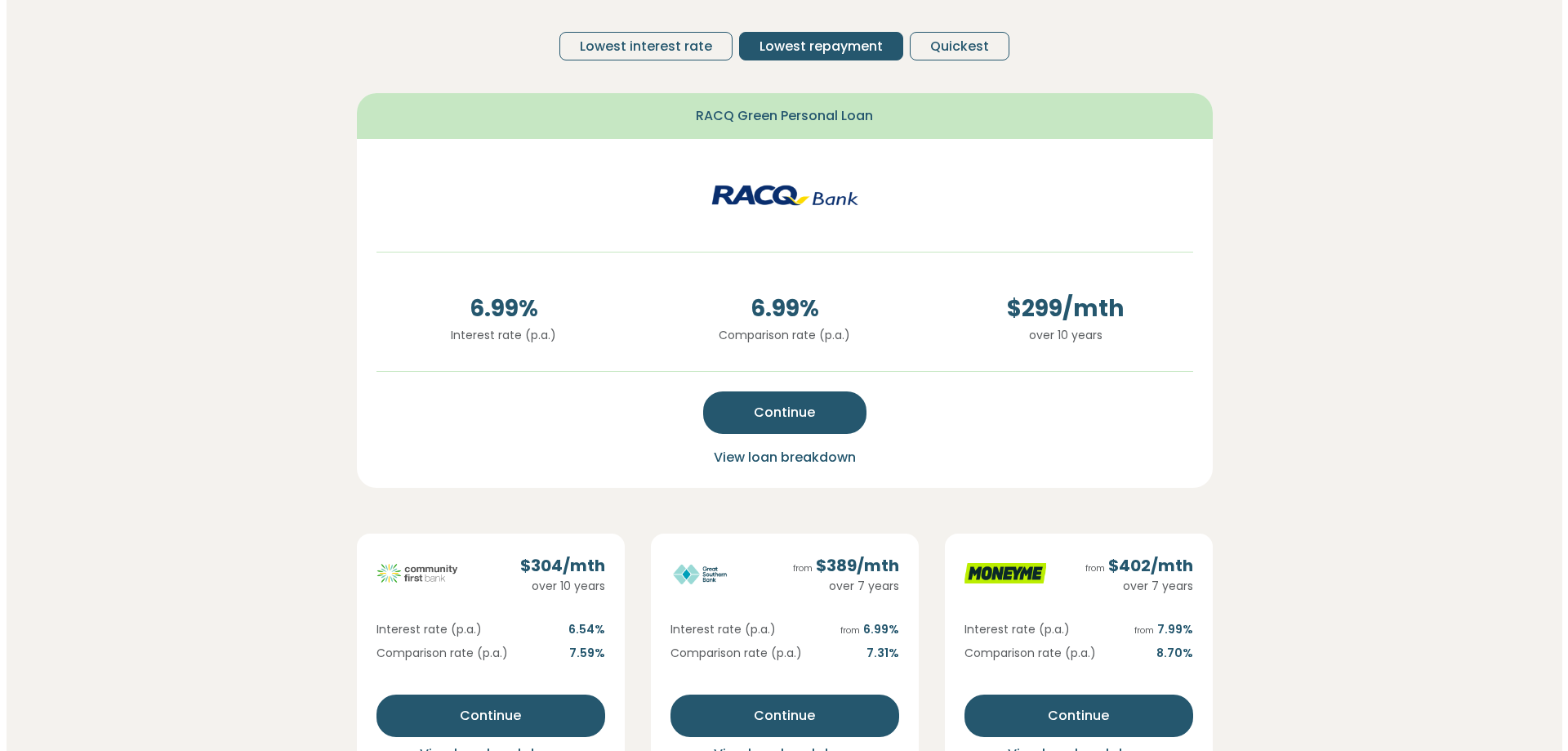
scroll to position [325, 0]
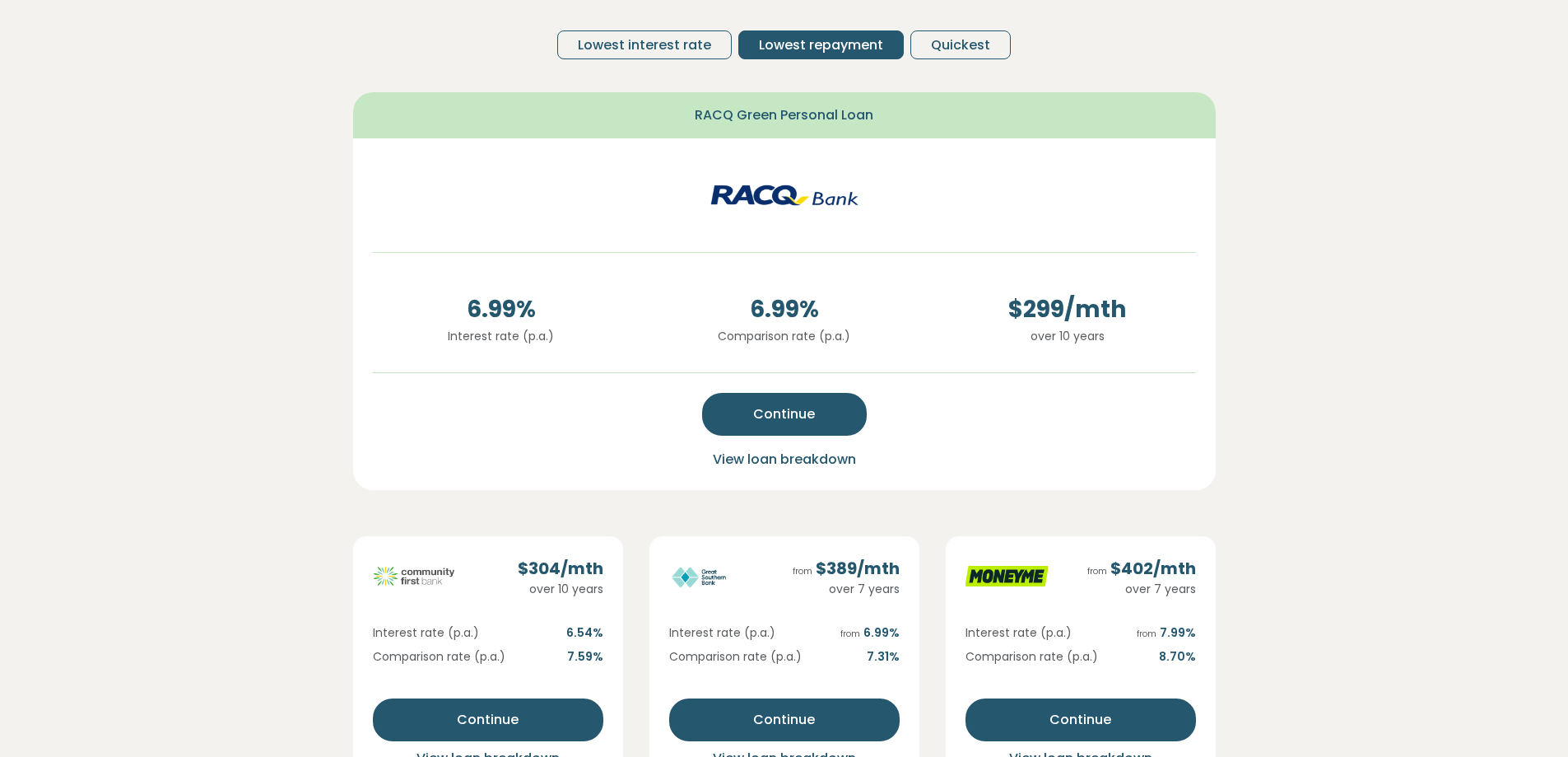
click at [822, 458] on span "View loan breakdown" at bounding box center [784, 459] width 143 height 19
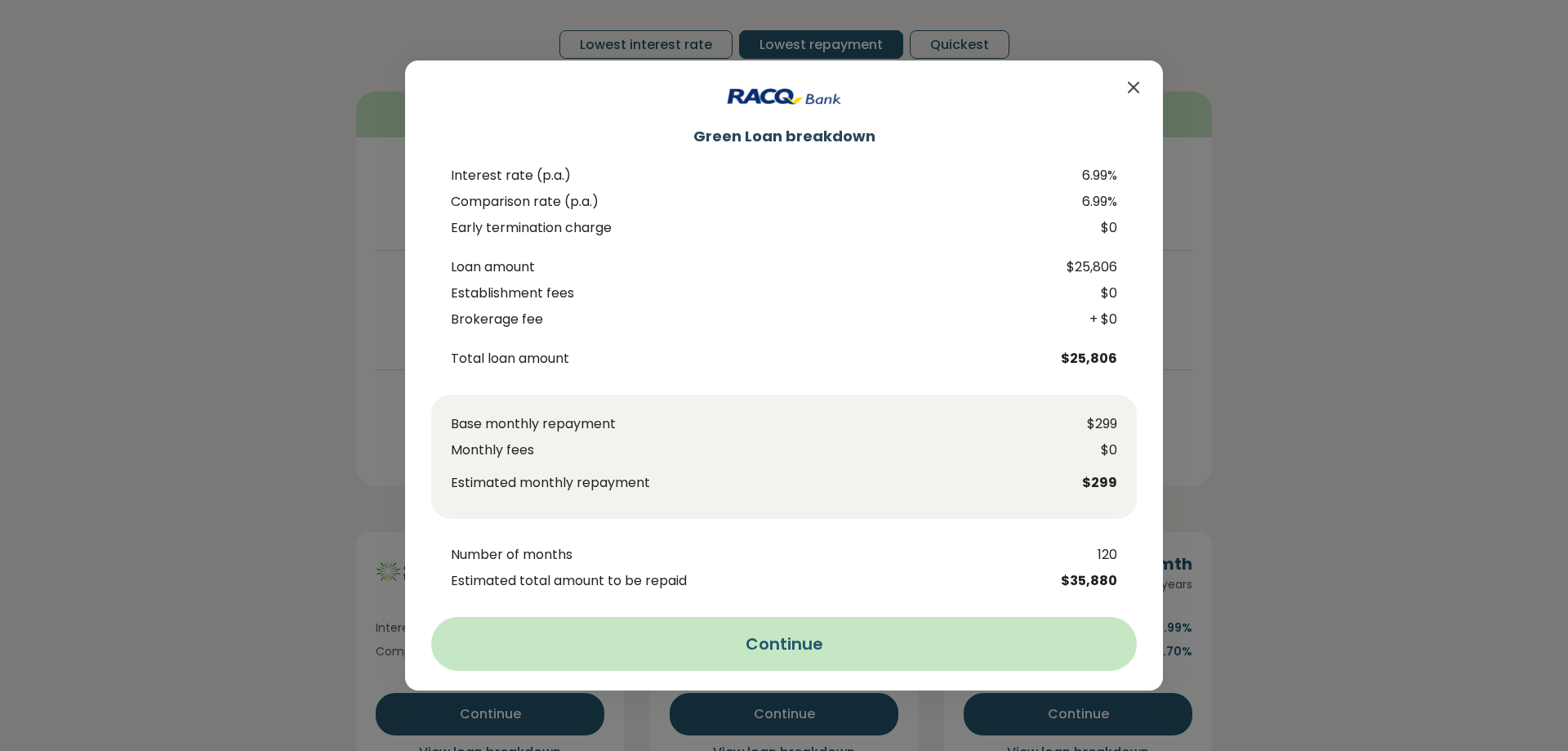
click at [819, 641] on button "Continue" at bounding box center [784, 644] width 706 height 54
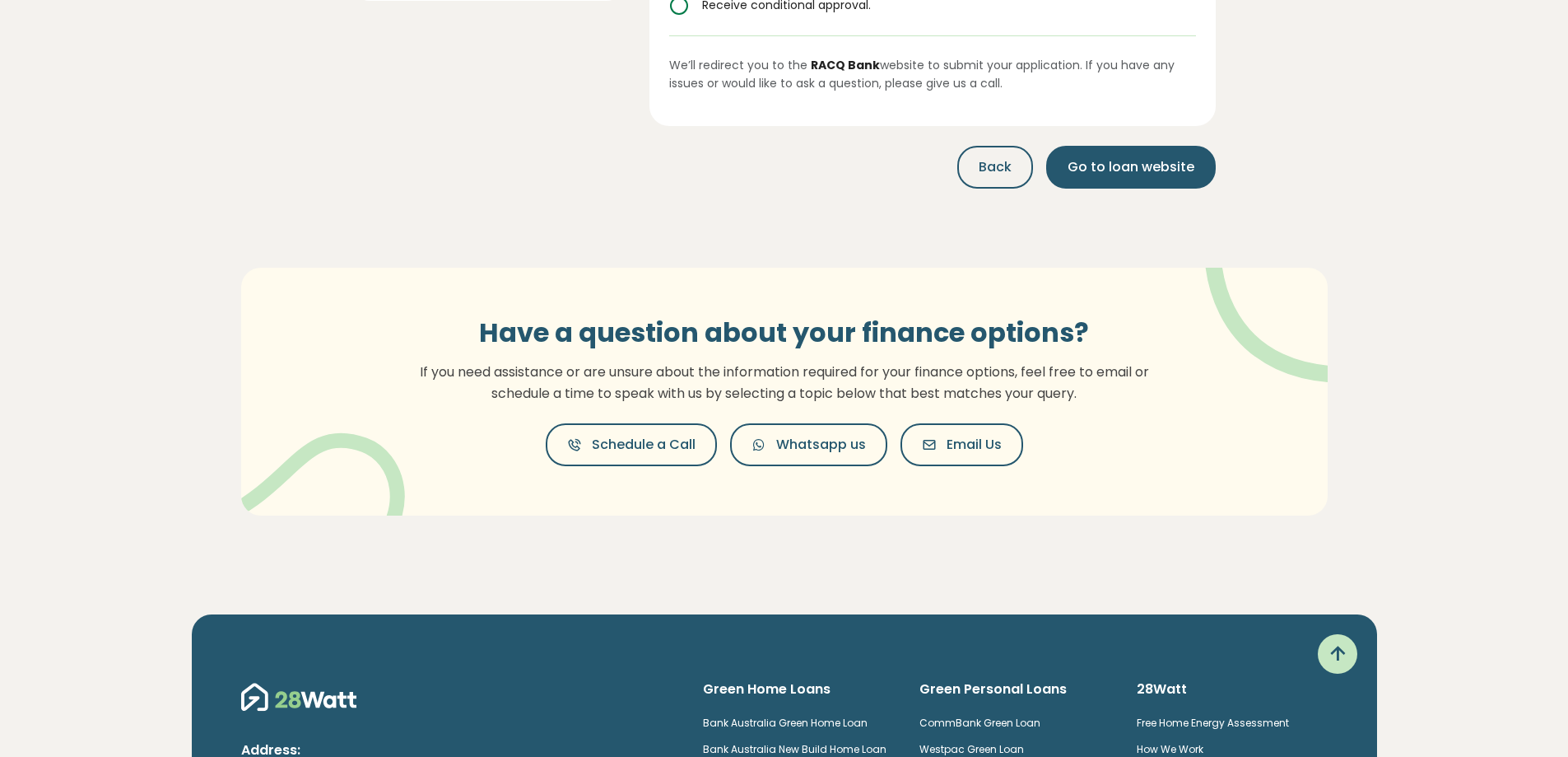
scroll to position [372, 0]
click at [1003, 160] on span "Back" at bounding box center [994, 166] width 33 height 20
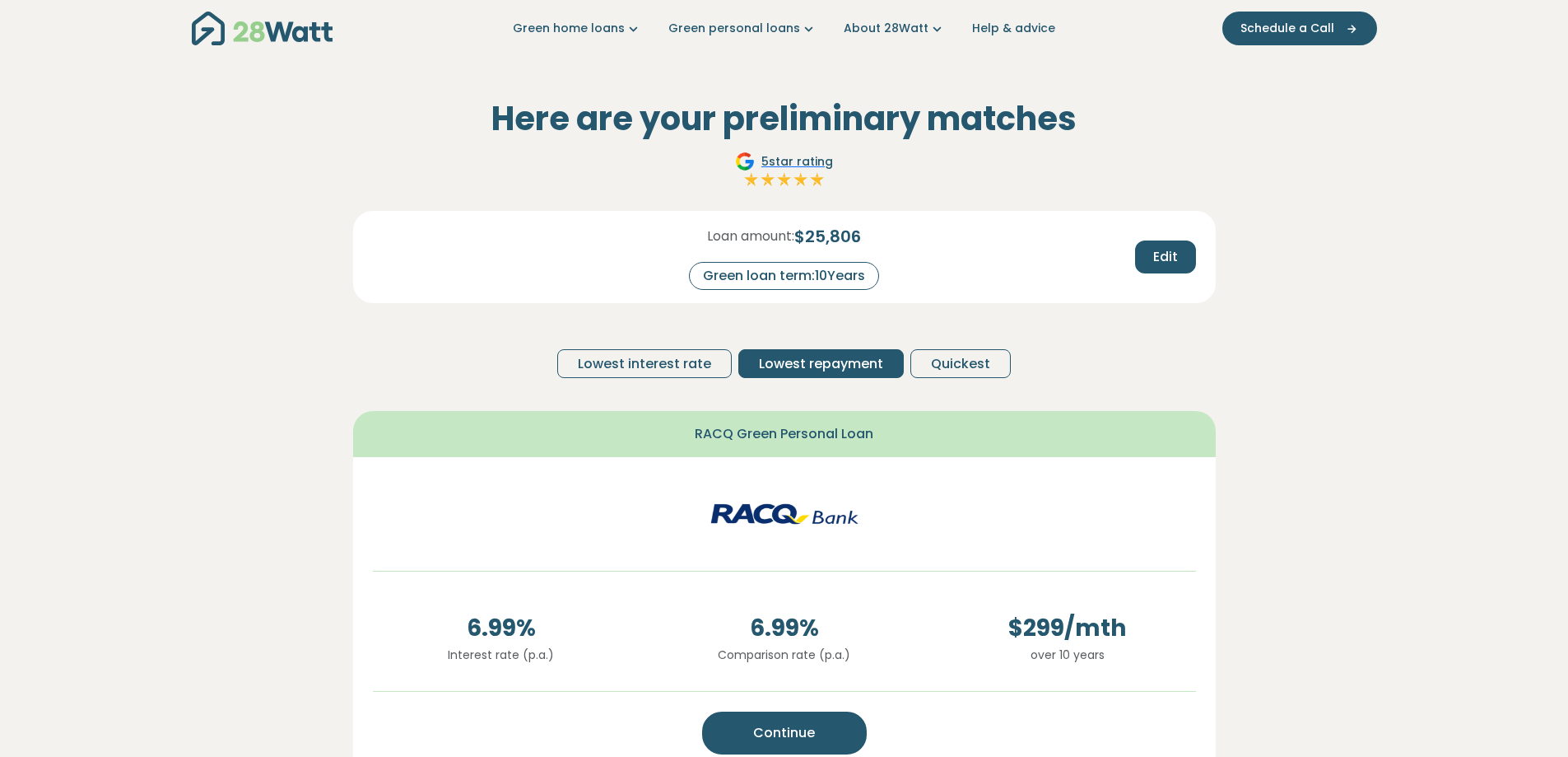
scroll to position [9, 0]
click at [1141, 262] on button "Edit" at bounding box center [1164, 257] width 61 height 33
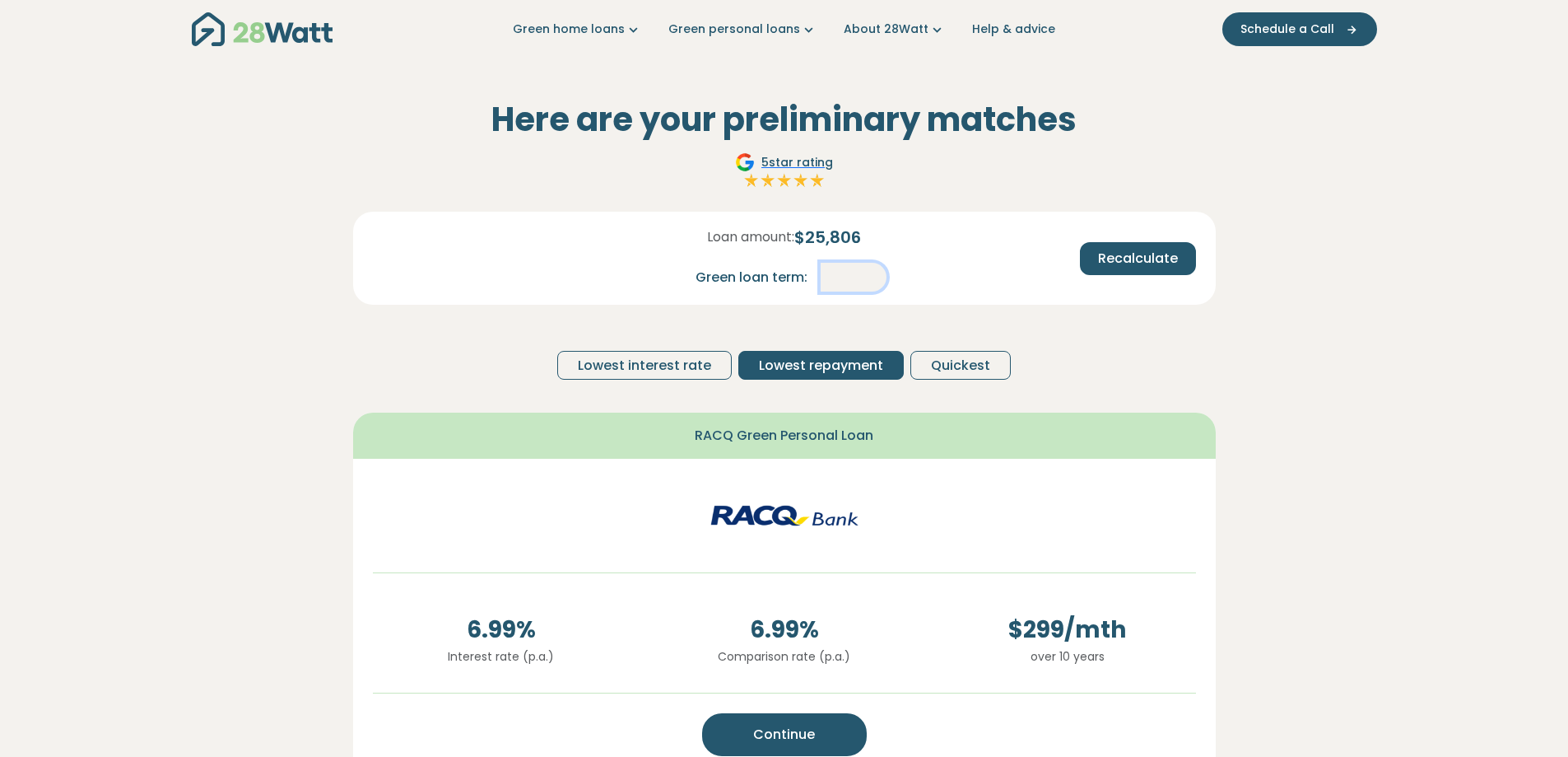
click at [860, 281] on input "**" at bounding box center [853, 277] width 66 height 29
type input "**"
click at [1110, 262] on span "Recalculate" at bounding box center [1137, 258] width 80 height 20
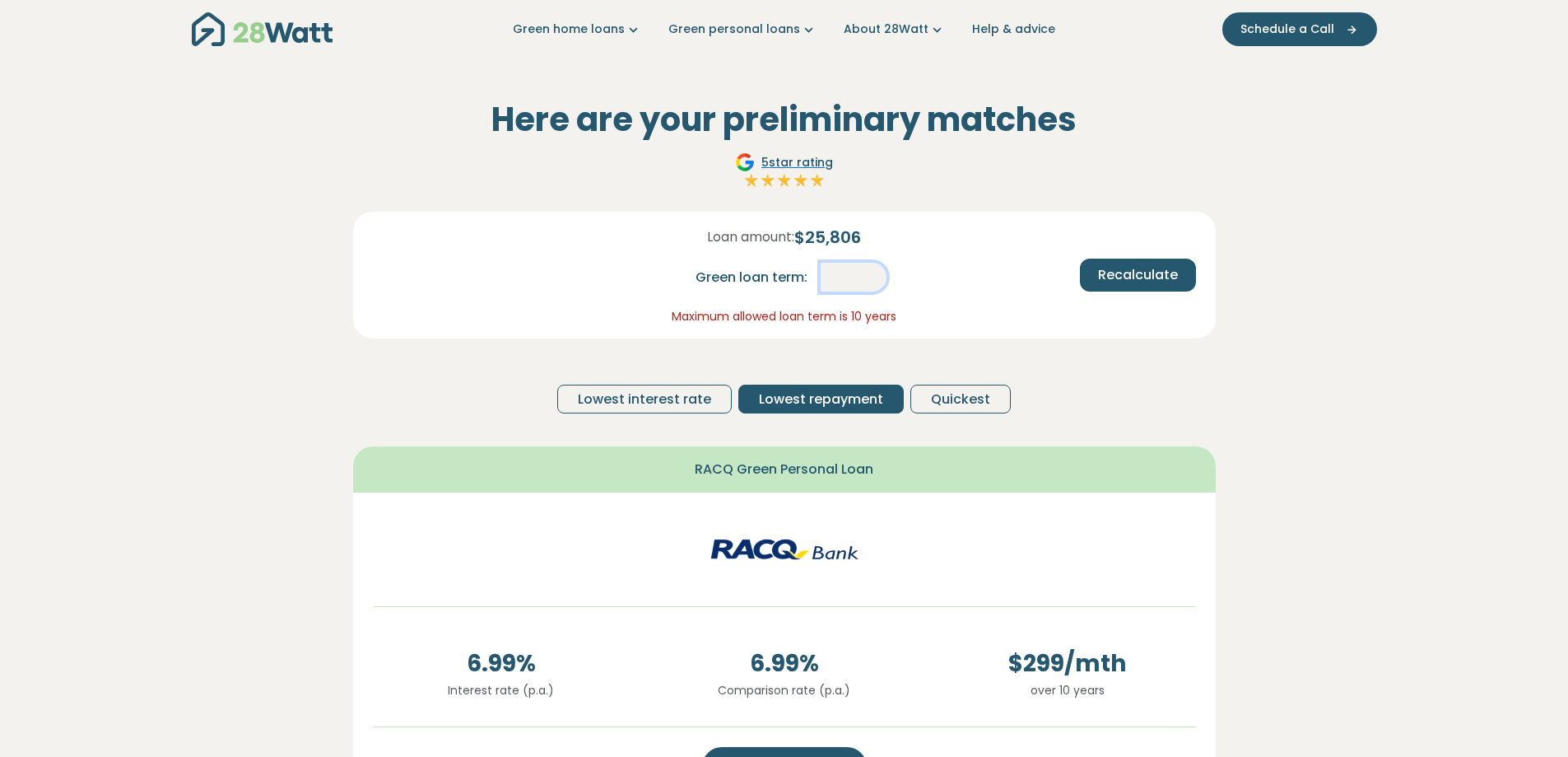
click at [850, 275] on input "**" at bounding box center [853, 277] width 66 height 29
type input "*"
click at [1101, 275] on span "Recalculate" at bounding box center [1137, 275] width 80 height 20
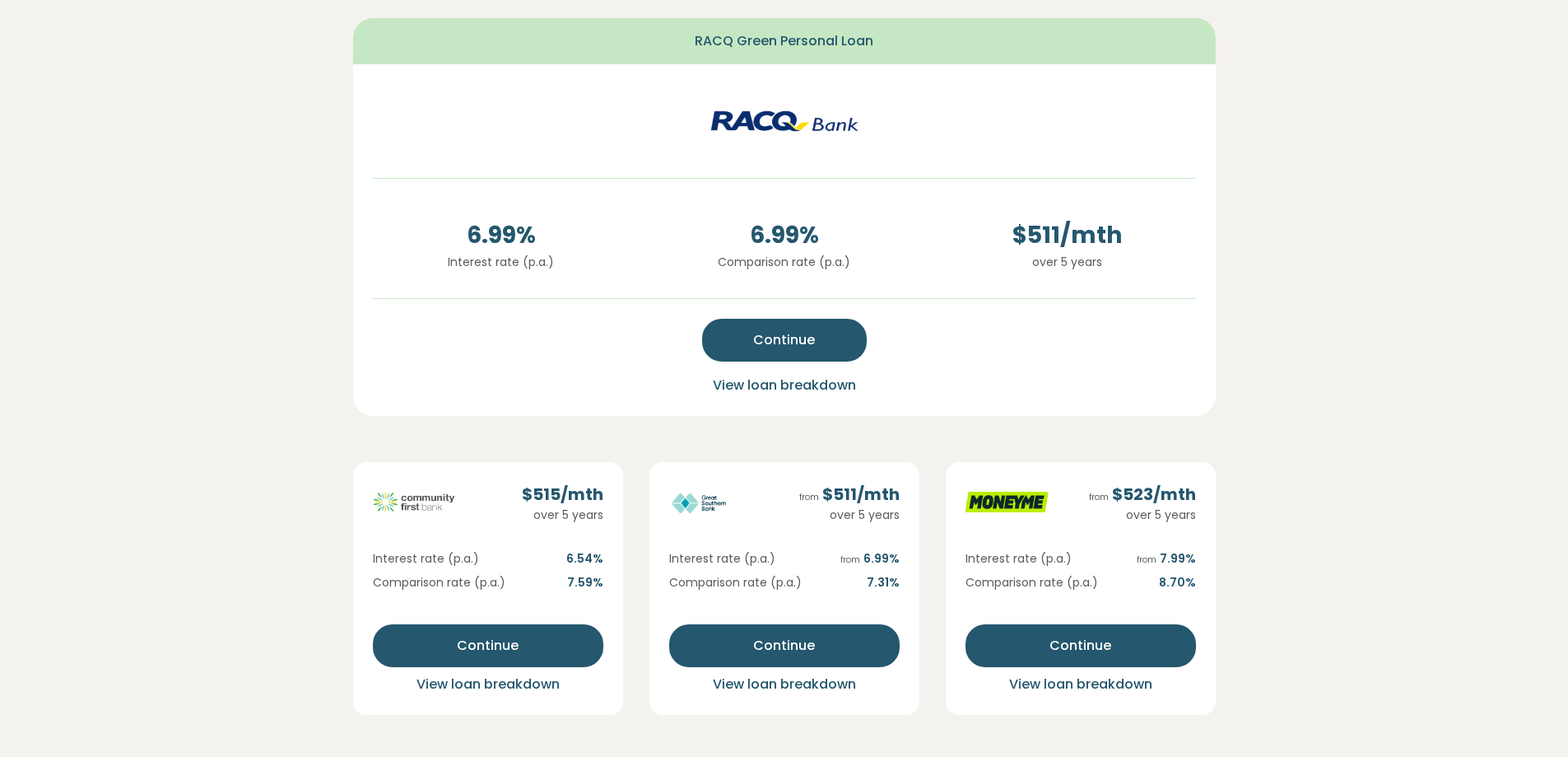
scroll to position [410, 0]
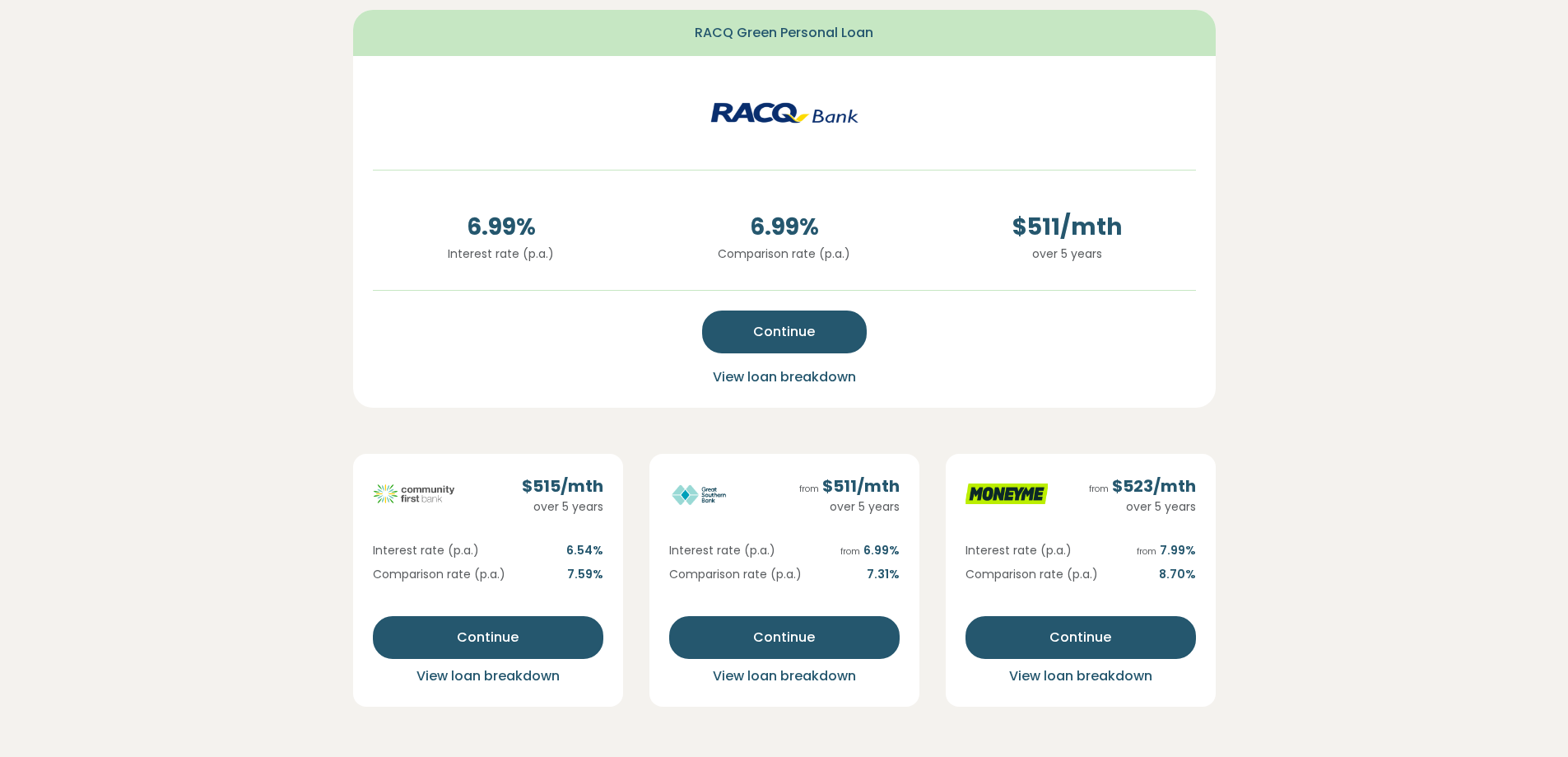
click at [757, 379] on span "View loan breakdown" at bounding box center [784, 376] width 143 height 19
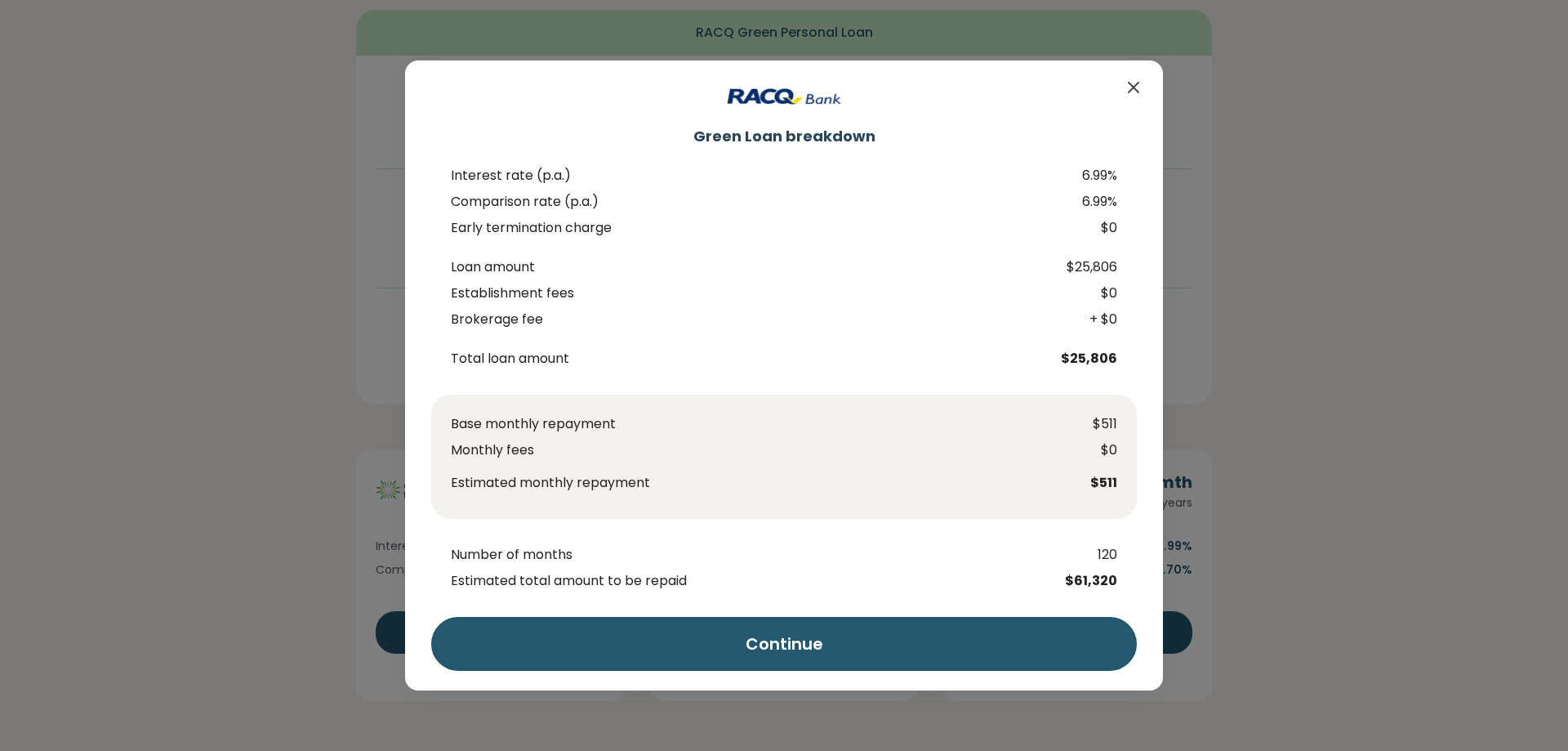
click at [1132, 86] on icon "Close" at bounding box center [1134, 87] width 10 height 10
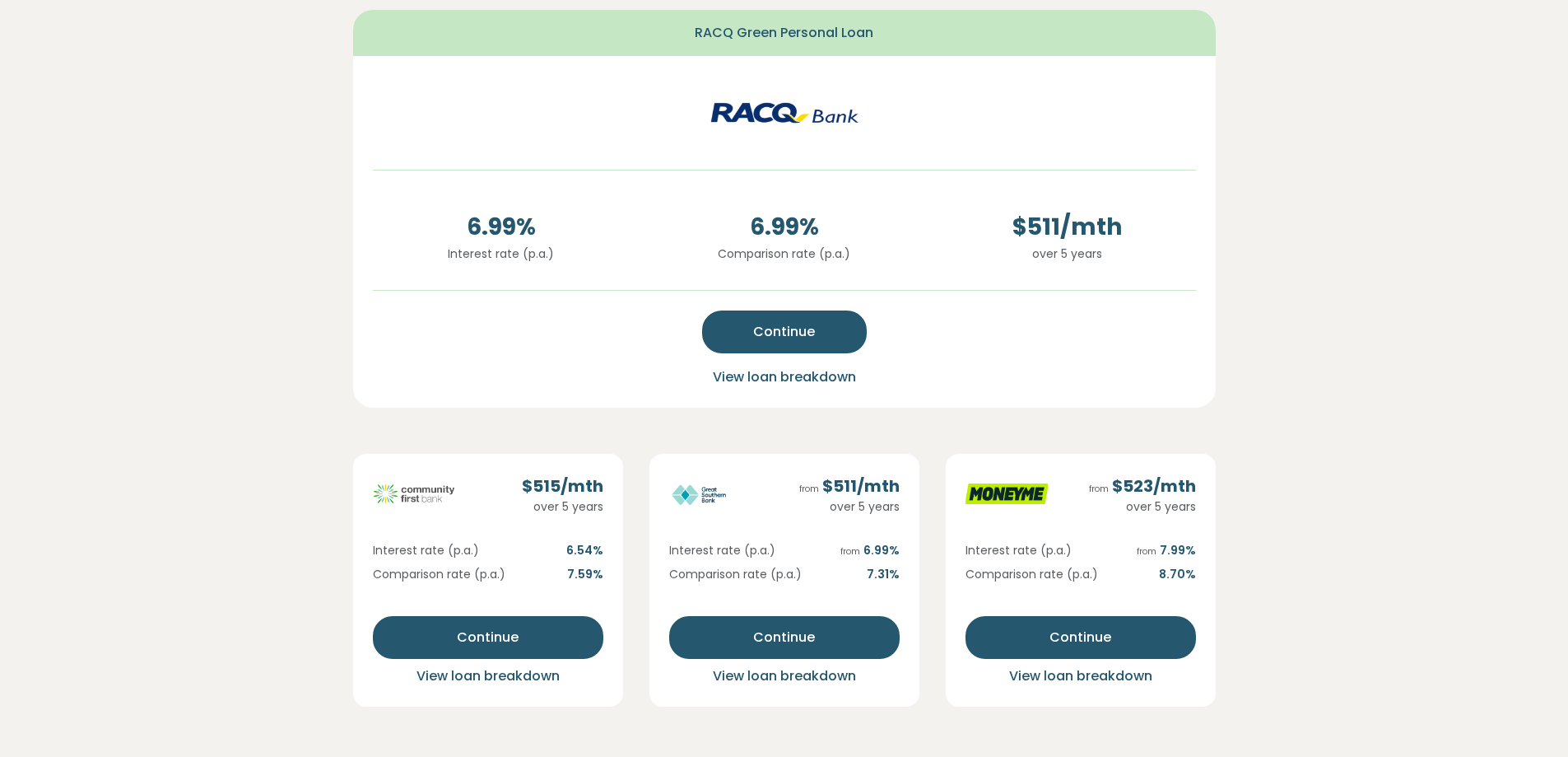
click at [813, 382] on span "View loan breakdown" at bounding box center [784, 376] width 143 height 19
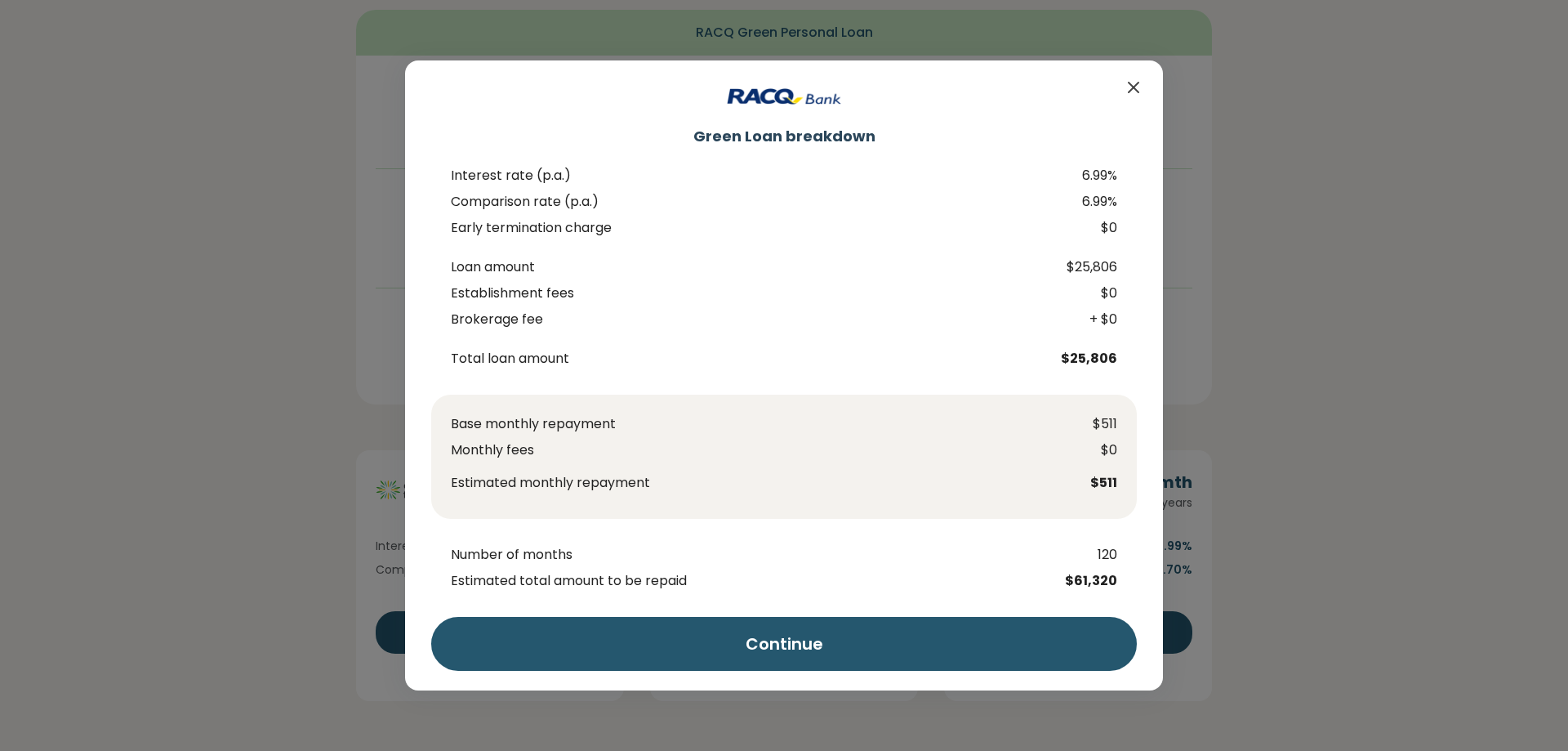
click at [1128, 81] on icon "Close" at bounding box center [1133, 87] width 20 height 20
